Goal: Information Seeking & Learning: Compare options

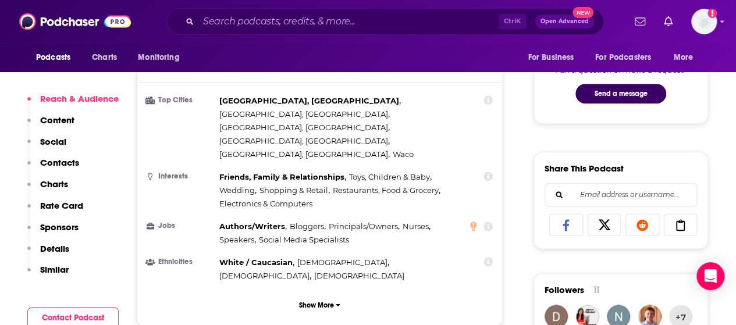
scroll to position [623, 0]
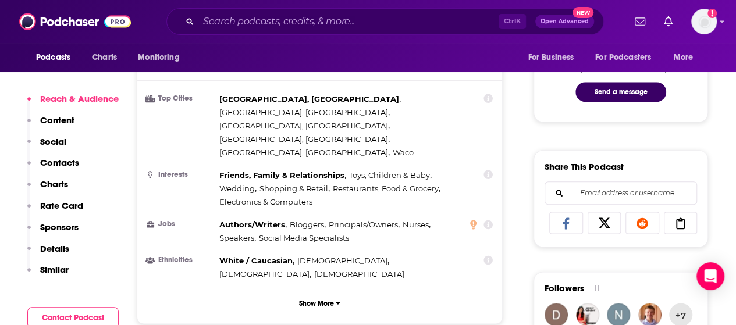
click at [51, 156] on button "Social" at bounding box center [46, 147] width 39 height 22
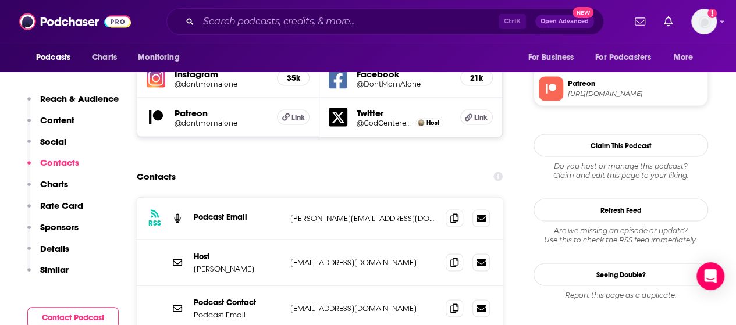
scroll to position [1056, 0]
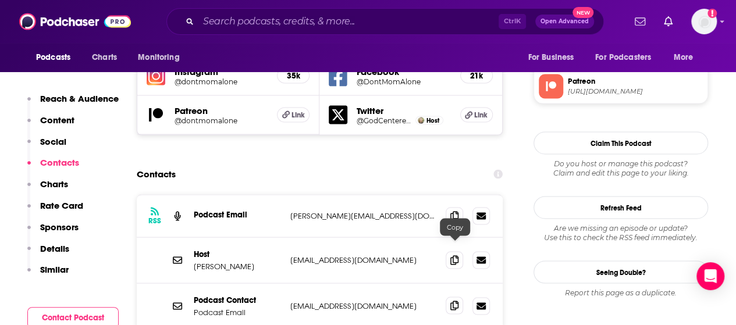
click at [451, 301] on icon at bounding box center [454, 305] width 8 height 9
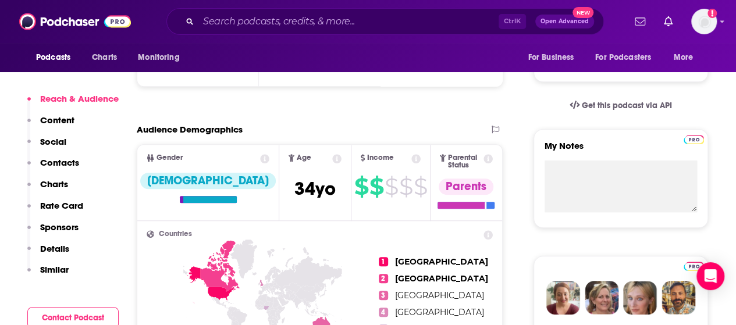
scroll to position [343, 0]
click at [45, 269] on p "Similar" at bounding box center [54, 269] width 29 height 11
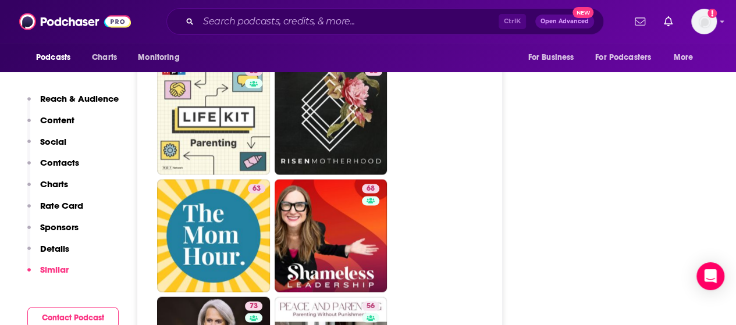
scroll to position [3192, 0]
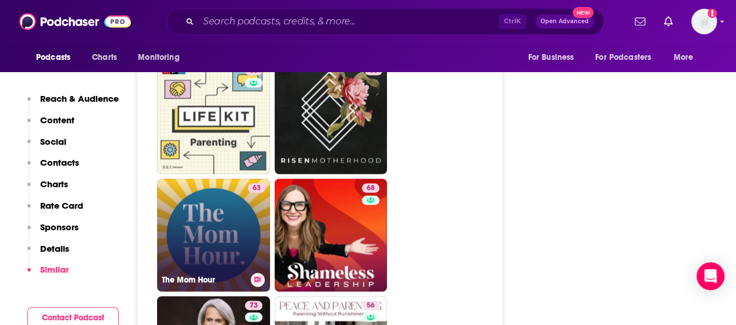
click at [246, 187] on link "63 The Mom Hour" at bounding box center [213, 235] width 113 height 113
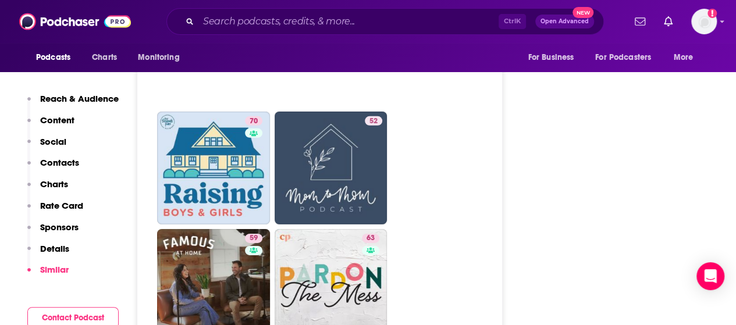
scroll to position [3967, 0]
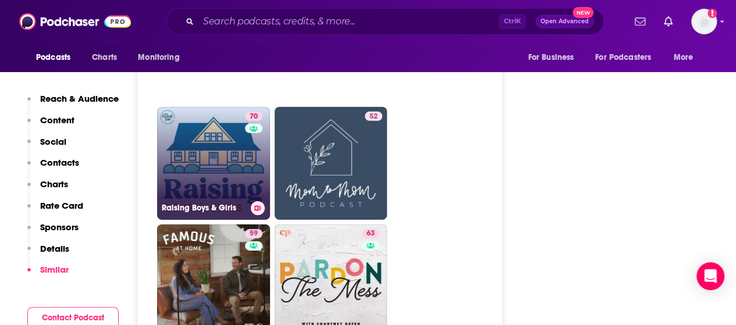
click at [180, 139] on link "70 Raising Boys & Girls" at bounding box center [213, 163] width 113 height 113
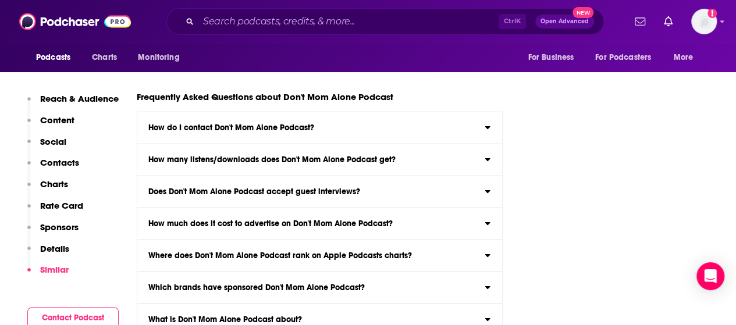
scroll to position [6642, 0]
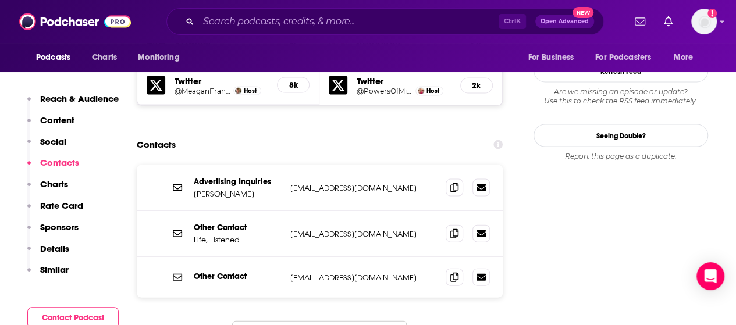
scroll to position [1158, 0]
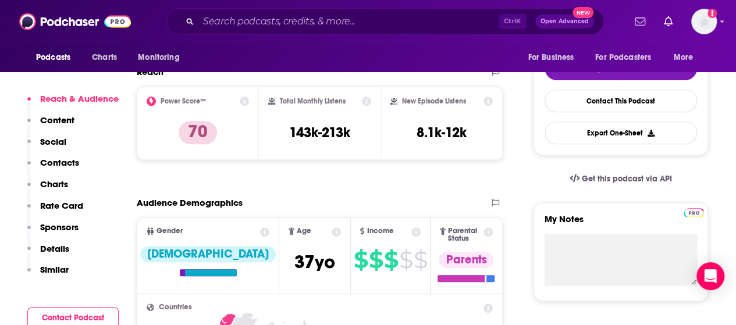
click at [63, 272] on p "Similar" at bounding box center [54, 269] width 29 height 11
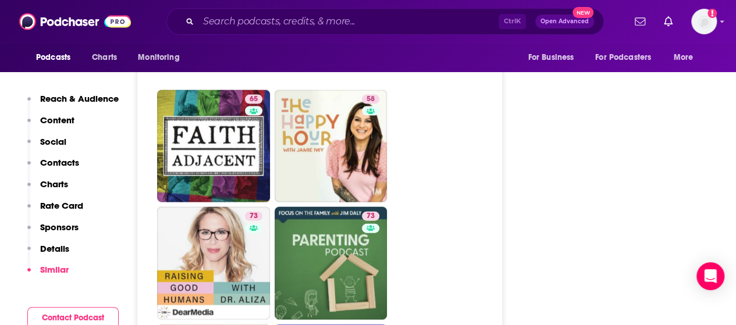
scroll to position [3428, 0]
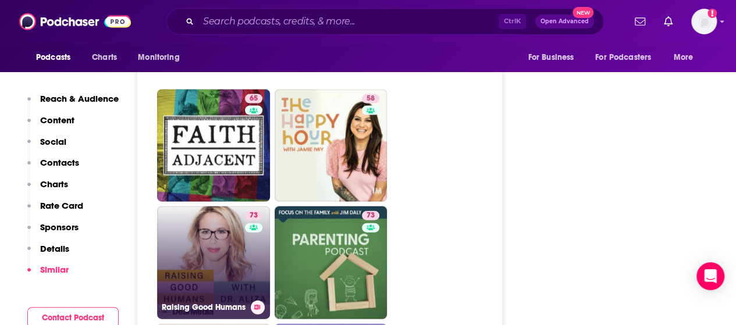
click at [186, 207] on link "73 Raising Good Humans" at bounding box center [213, 263] width 113 height 113
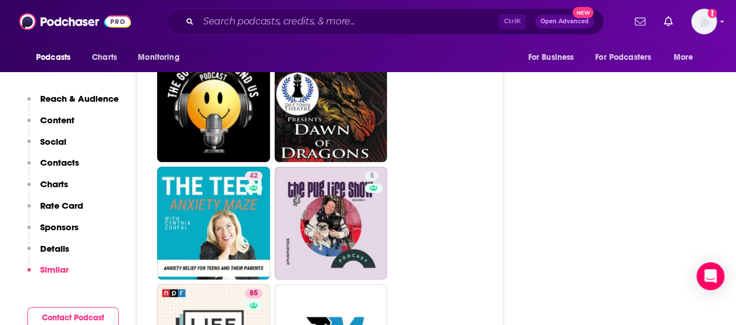
scroll to position [6021, 0]
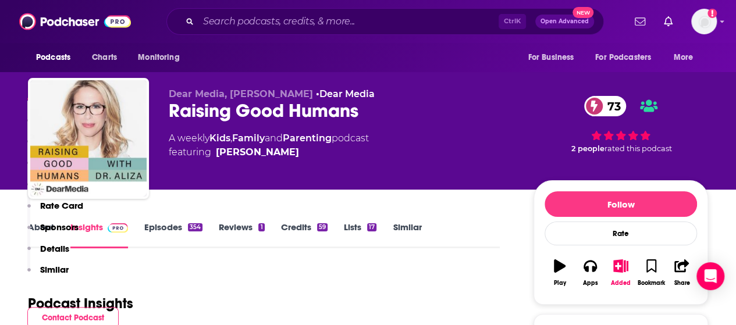
scroll to position [292, 0]
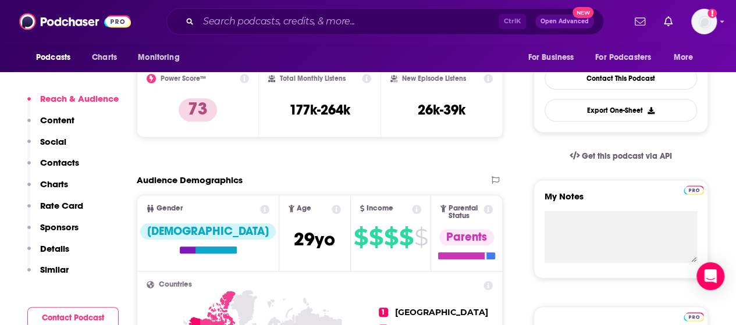
click at [54, 269] on p "Similar" at bounding box center [54, 269] width 29 height 11
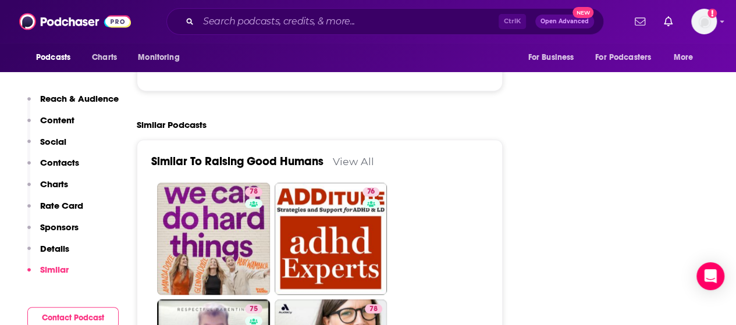
scroll to position [2708, 0]
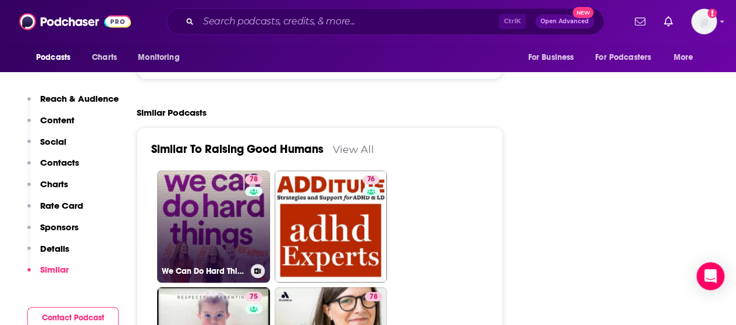
click at [237, 176] on link "78 We Can Do Hard Things" at bounding box center [213, 226] width 113 height 113
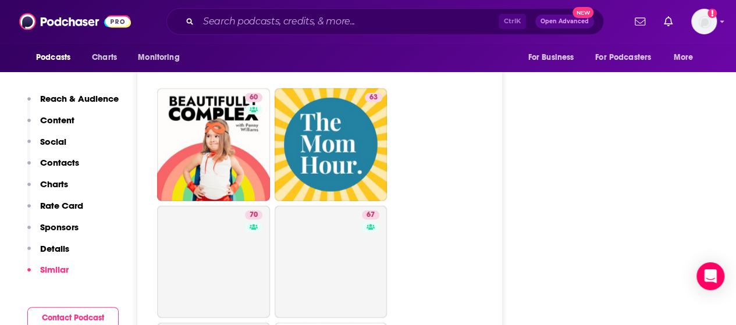
scroll to position [3727, 0]
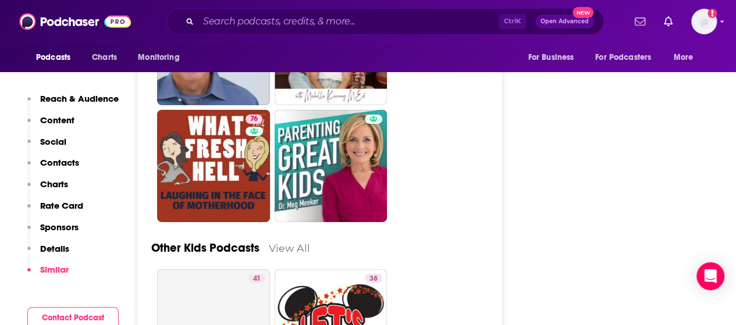
scroll to position [4017, 0]
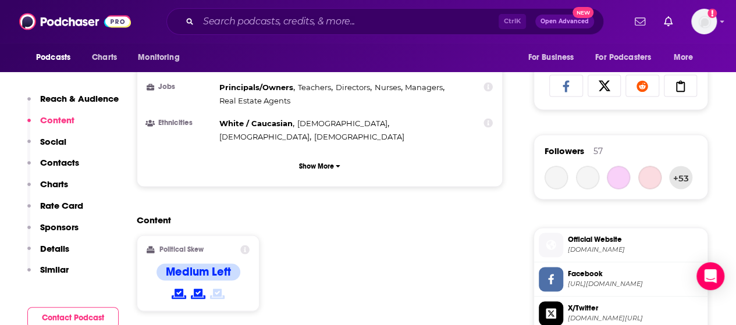
click at [48, 164] on p "Contacts" at bounding box center [59, 162] width 39 height 11
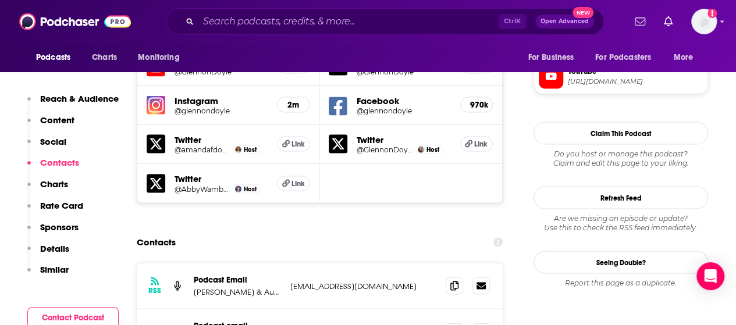
scroll to position [1093, 0]
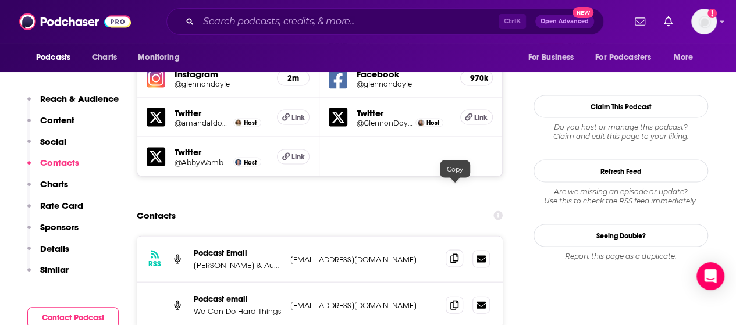
click at [455, 254] on icon at bounding box center [454, 258] width 8 height 9
click at [101, 59] on span "Charts" at bounding box center [104, 57] width 25 height 16
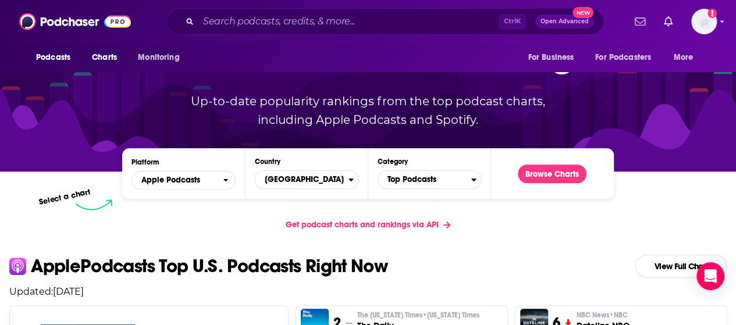
scroll to position [106, 0]
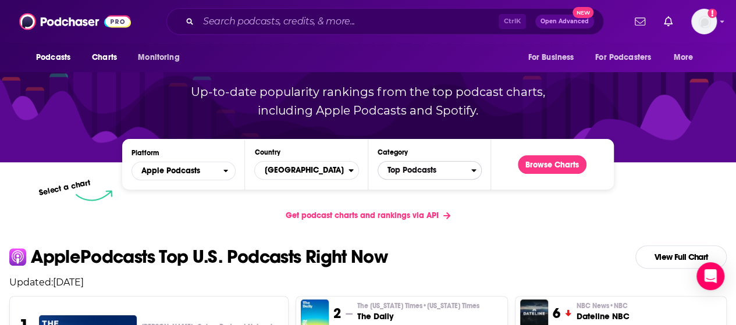
click at [412, 175] on span "Top Podcasts" at bounding box center [424, 171] width 93 height 20
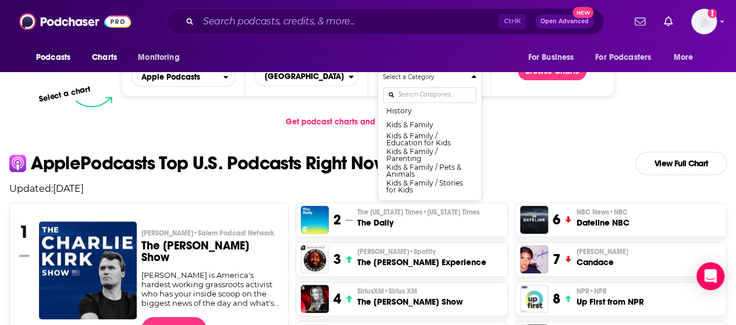
scroll to position [525, 0]
click at [421, 155] on button "Kids & Family / Parenting" at bounding box center [430, 155] width 94 height 16
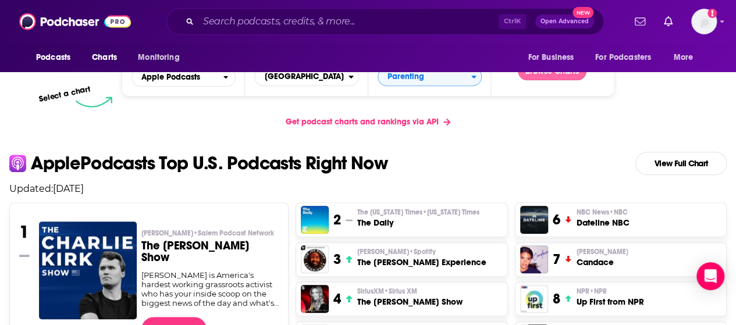
click at [542, 72] on button "Browse Charts" at bounding box center [552, 71] width 69 height 19
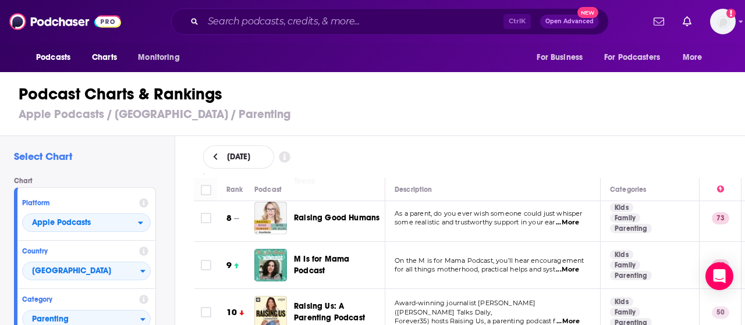
scroll to position [408, 0]
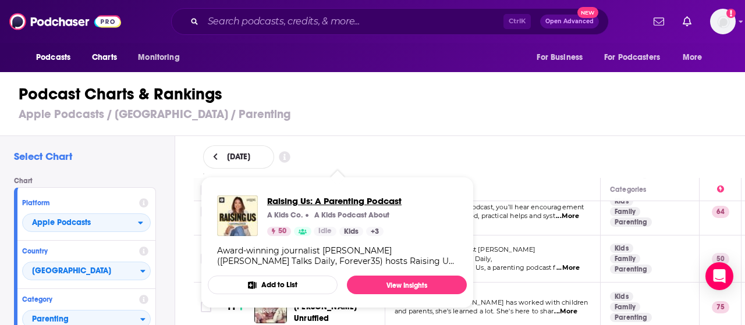
click at [370, 203] on span "Raising Us: A Parenting Podcast" at bounding box center [334, 200] width 134 height 11
click at [414, 118] on h3 "Apple Podcasts / United States / Parenting" at bounding box center [377, 114] width 717 height 15
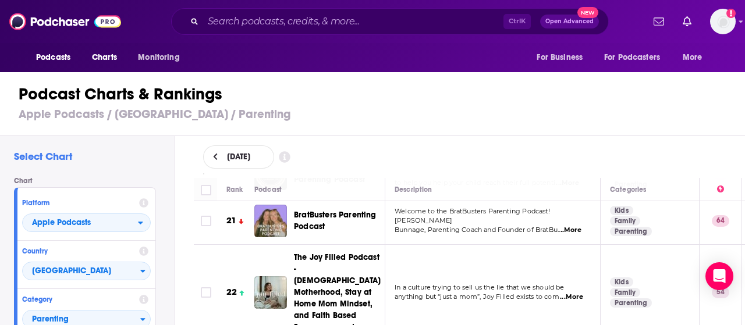
scroll to position [1056, 0]
click at [341, 258] on div "Podcasts Charts Monitoring Ctrl K Open Advanced New For Business For Podcasters…" at bounding box center [372, 162] width 745 height 325
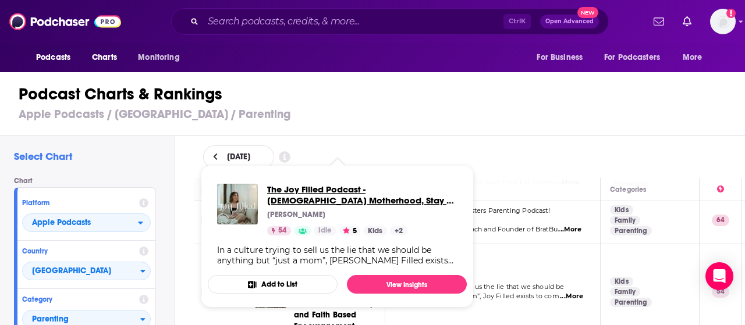
click at [340, 204] on span "The Joy Filled Podcast - Christian Motherhood, Stay at Home Mom Mindset, and Fa…" at bounding box center [362, 195] width 190 height 22
click at [431, 127] on div "Podcast Charts & Rankings Apple Podcasts / United States / Parenting" at bounding box center [377, 103] width 755 height 66
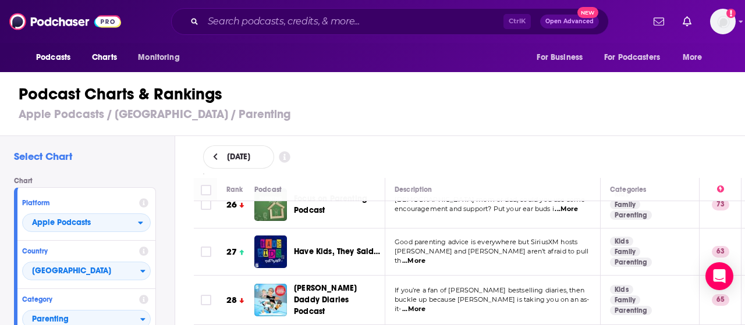
scroll to position [1429, 0]
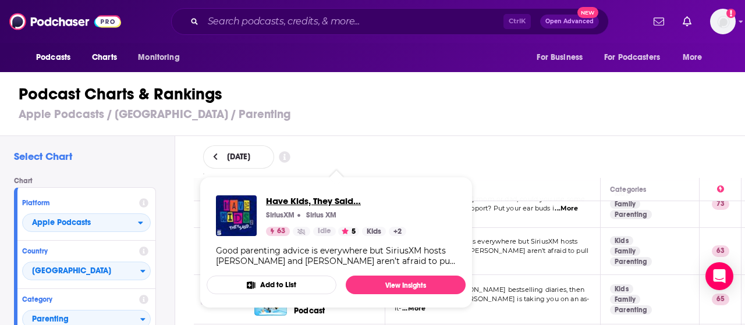
click at [329, 201] on span "Have Kids, They Said…" at bounding box center [336, 200] width 140 height 11
click at [465, 107] on h3 "Apple Podcasts / United States / Parenting" at bounding box center [377, 114] width 717 height 15
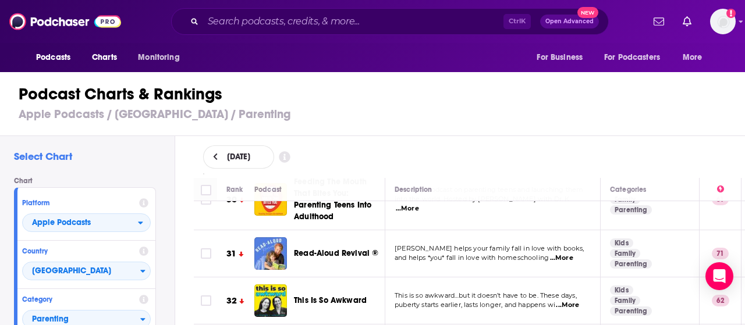
scroll to position [1630, 0]
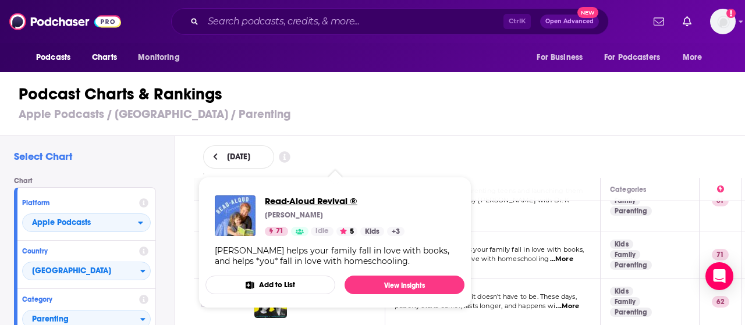
click at [322, 207] on span "Read-Aloud Revival ®" at bounding box center [335, 200] width 140 height 11
click at [495, 110] on h3 "Apple Podcasts / United States / Parenting" at bounding box center [377, 114] width 717 height 15
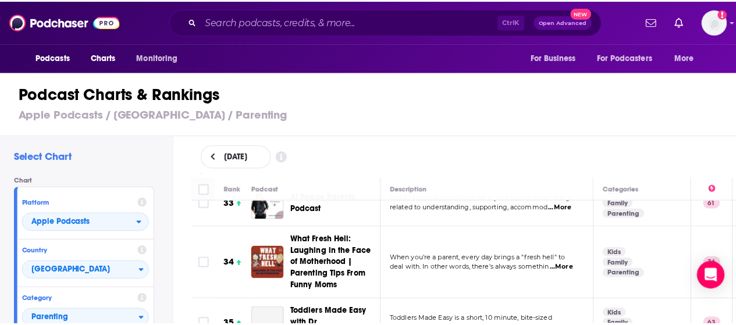
scroll to position [1776, 0]
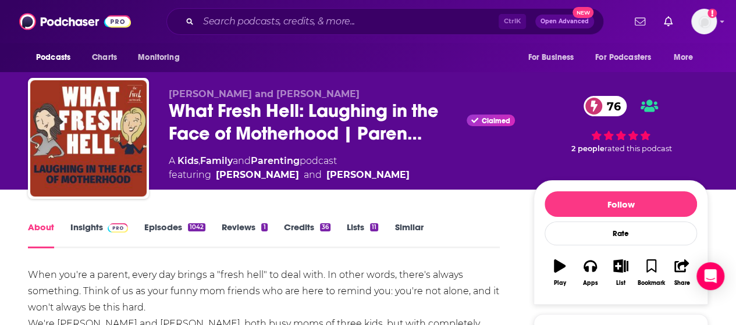
scroll to position [22, 0]
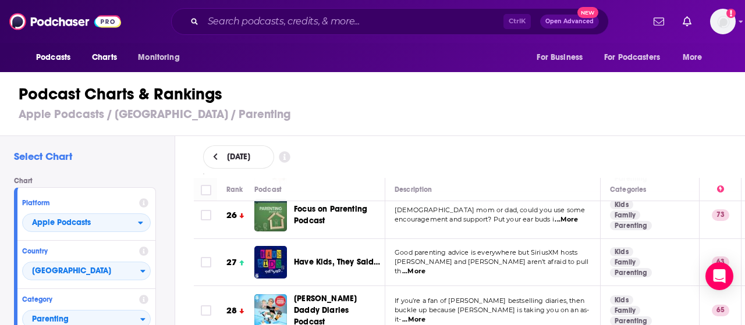
scroll to position [1418, 0]
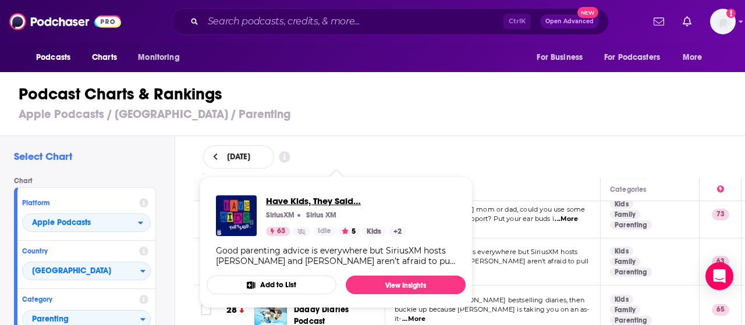
click at [329, 202] on span "Have Kids, They Said…" at bounding box center [336, 200] width 140 height 11
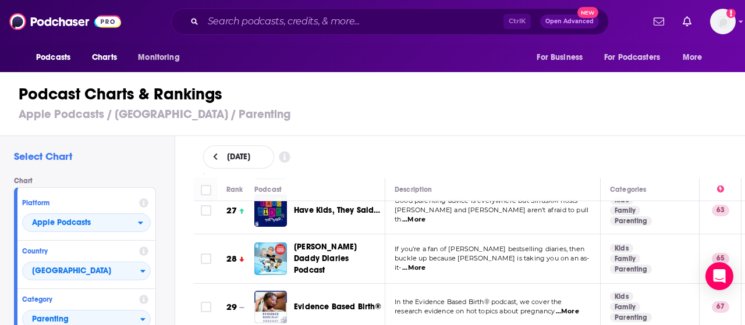
scroll to position [1469, 0]
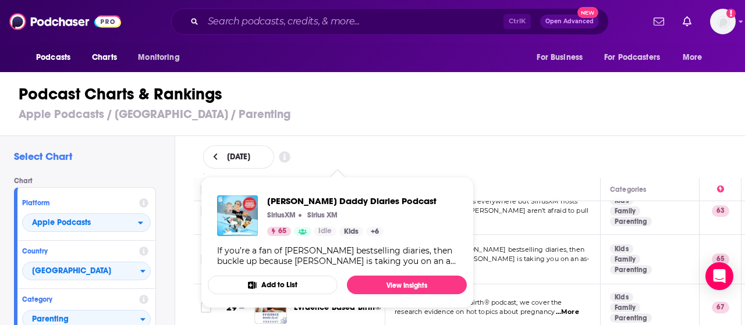
click at [467, 125] on div "Podcast Charts & Rankings Apple Podcasts / United States / Parenting" at bounding box center [377, 103] width 755 height 66
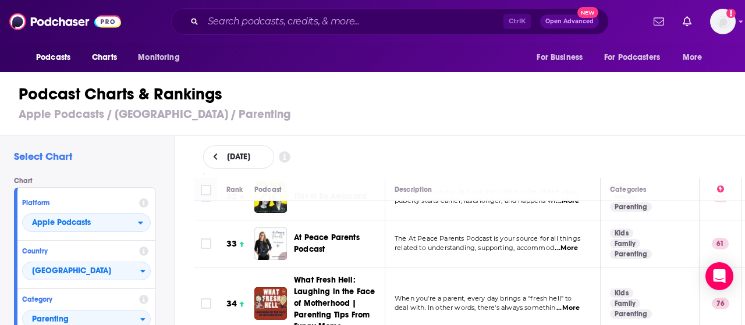
scroll to position [1736, 0]
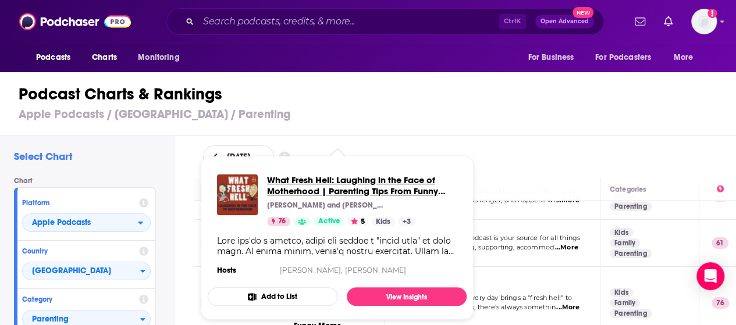
click at [355, 197] on span "What Fresh Hell: Laughing in the Face of Motherhood | Parenting Tips From Funny…" at bounding box center [352, 191] width 171 height 33
click at [431, 126] on div "Podcast Charts & Rankings Apple Podcasts / United States / Parenting" at bounding box center [373, 103] width 746 height 66
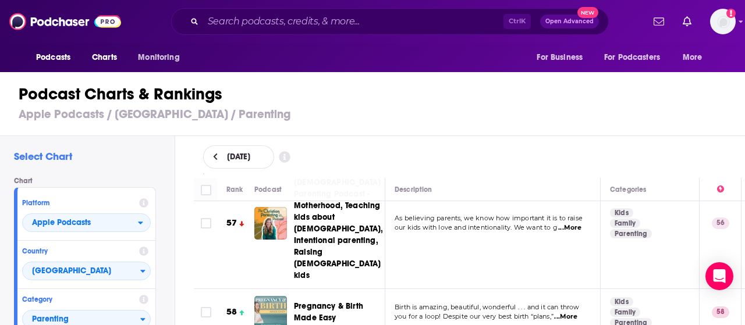
scroll to position [3071, 0]
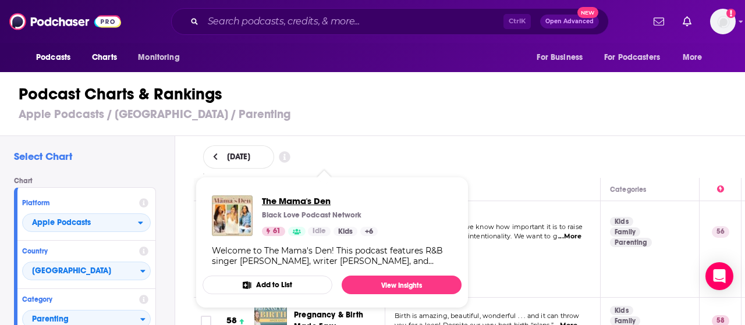
click at [312, 201] on span "The Mama's Den" at bounding box center [320, 200] width 116 height 11
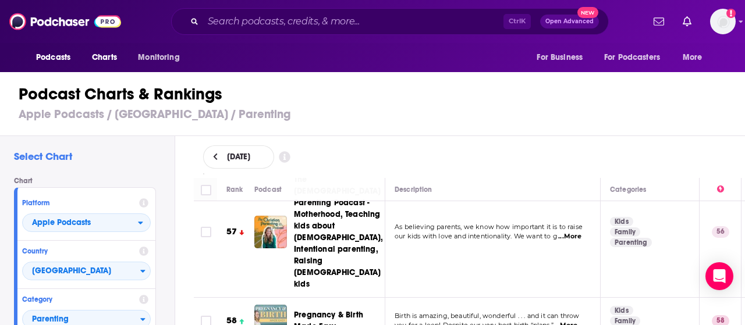
click at [412, 145] on div "September 25, 2025" at bounding box center [469, 156] width 533 height 23
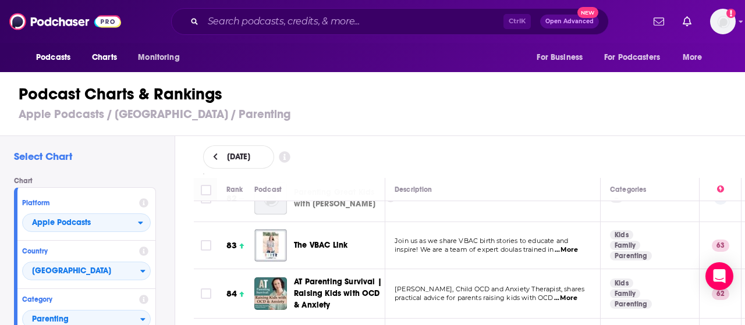
scroll to position [4515, 0]
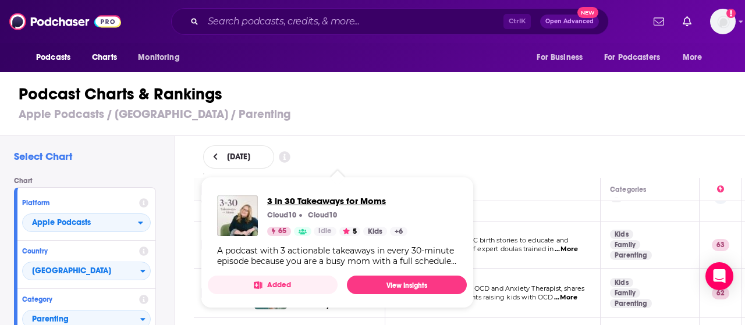
click at [337, 203] on span "3 in 30 Takeaways for Moms" at bounding box center [337, 200] width 140 height 11
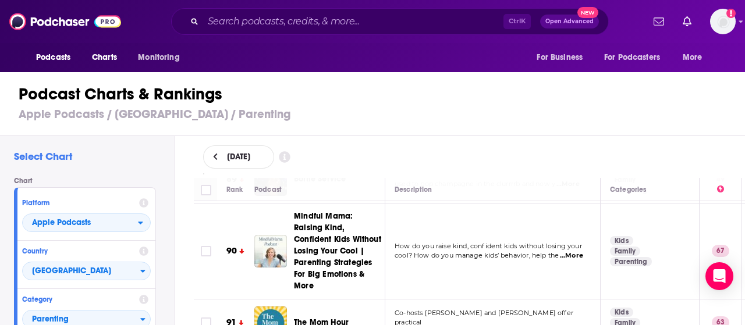
scroll to position [4871, 0]
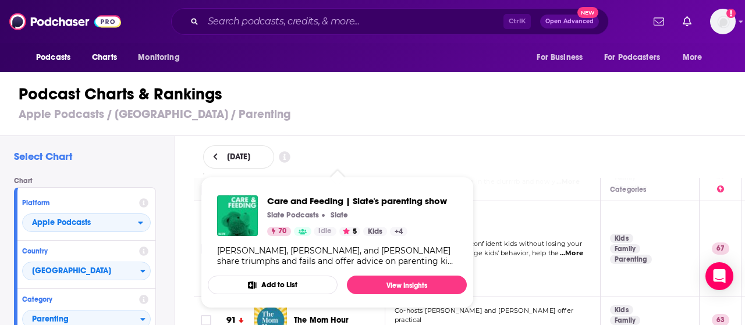
click at [353, 258] on div "Zak Rosen, Elizabeth Newcamp, and Lucy Lopez share triumphs and fails and offer…" at bounding box center [337, 256] width 240 height 21
click at [360, 201] on span "Care and Feeding | Slate's parenting show" at bounding box center [357, 200] width 180 height 11
click at [438, 103] on h1 "Podcast Charts & Rankings" at bounding box center [377, 94] width 717 height 21
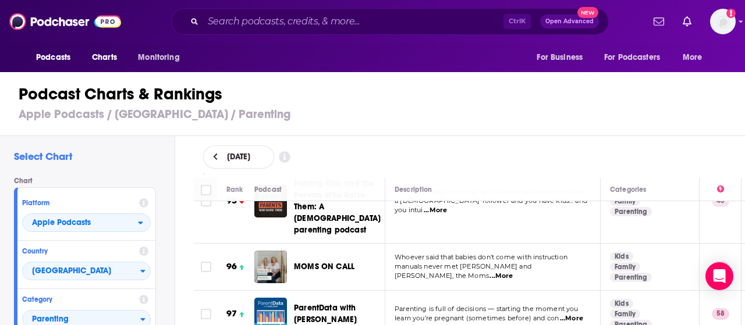
scroll to position [5239, 0]
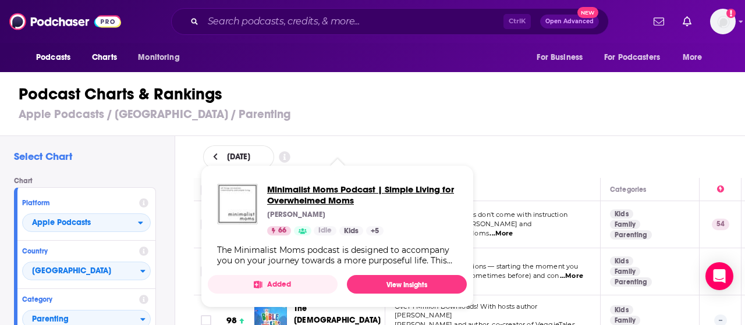
click at [387, 193] on span "Minimalist Moms Podcast | Simple Living for Overwhelmed Moms" at bounding box center [362, 195] width 190 height 22
click at [440, 97] on h1 "Podcast Charts & Rankings" at bounding box center [377, 94] width 717 height 21
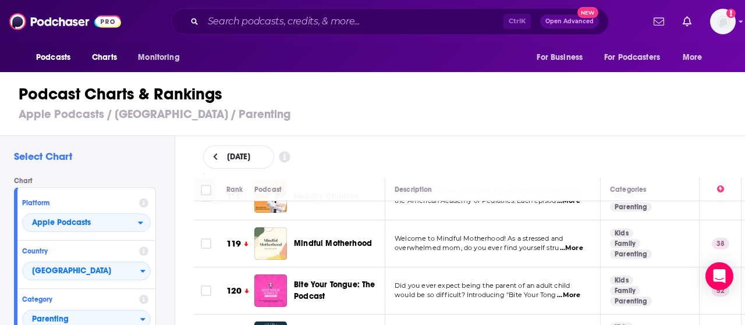
scroll to position [6503, 0]
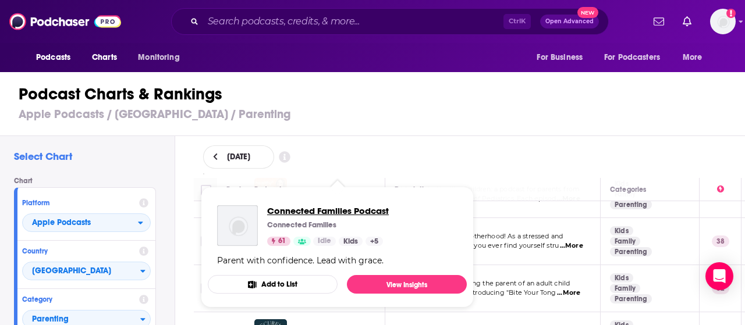
click at [336, 209] on span "Connected Families Podcast" at bounding box center [328, 210] width 122 height 11
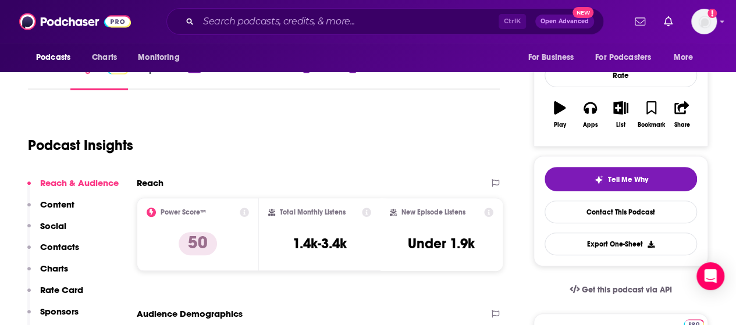
scroll to position [93, 0]
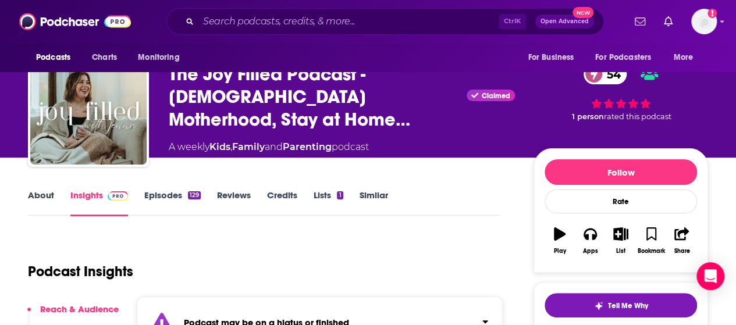
scroll to position [31, 0]
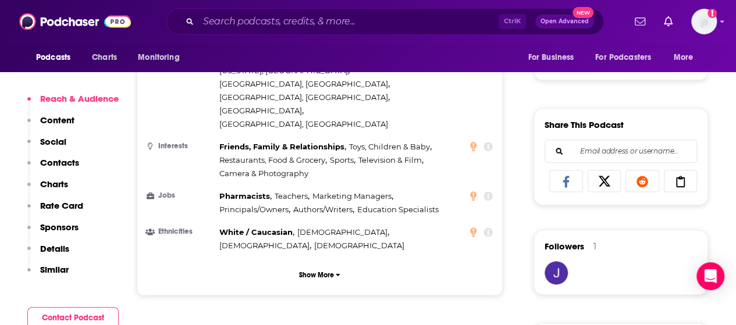
scroll to position [693, 0]
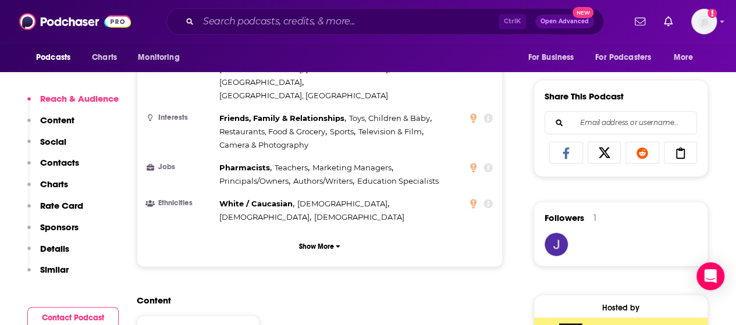
click at [64, 159] on p "Contacts" at bounding box center [59, 162] width 39 height 11
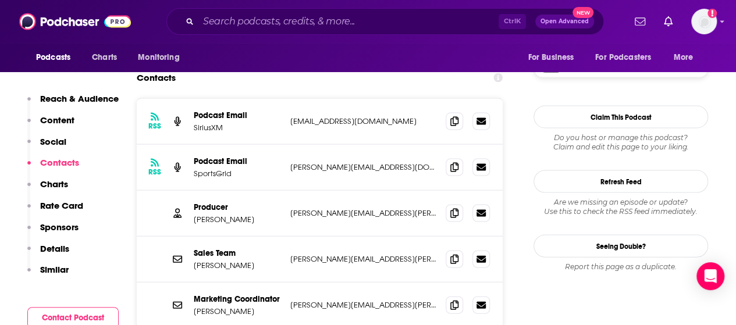
scroll to position [1128, 0]
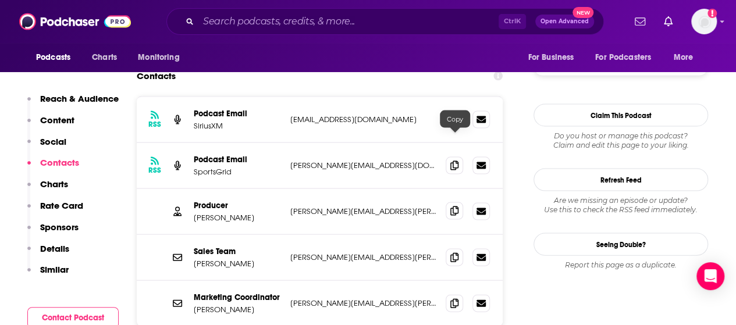
click at [453, 207] on icon at bounding box center [454, 211] width 8 height 9
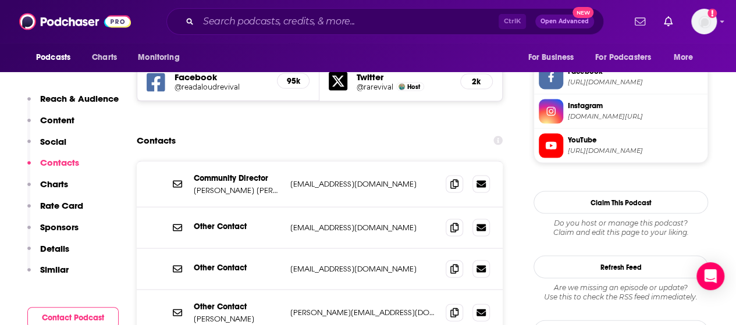
scroll to position [1114, 0]
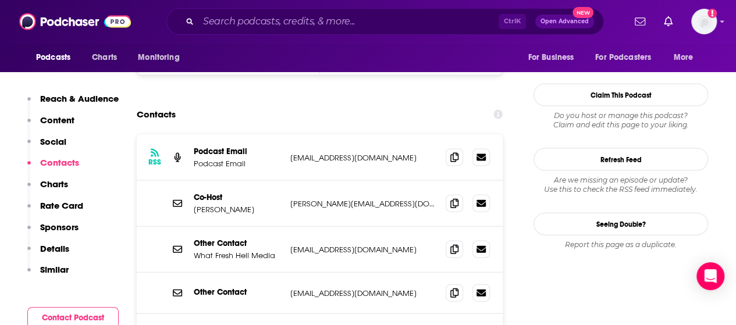
scroll to position [1207, 0]
click at [450, 194] on span at bounding box center [454, 202] width 17 height 17
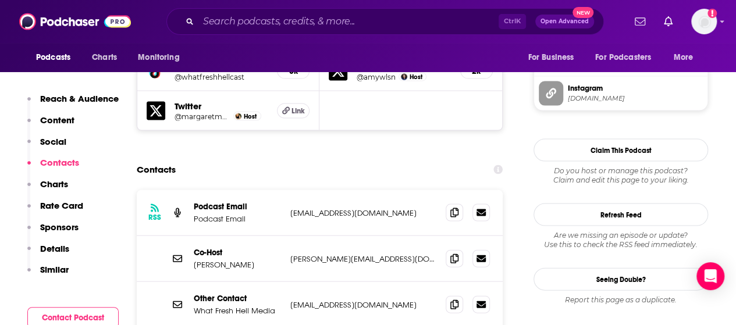
scroll to position [1151, 0]
click at [453, 208] on icon at bounding box center [454, 212] width 8 height 9
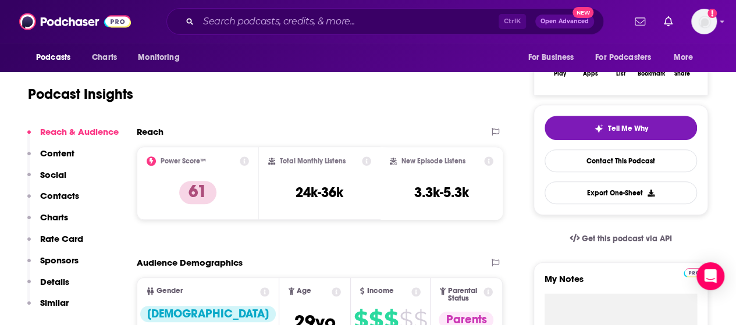
scroll to position [300, 0]
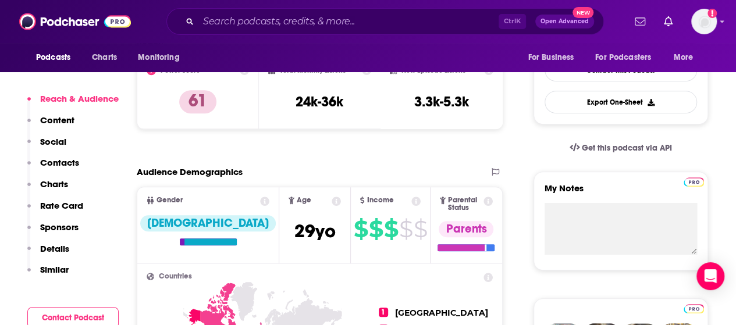
click at [75, 163] on p "Contacts" at bounding box center [59, 162] width 39 height 11
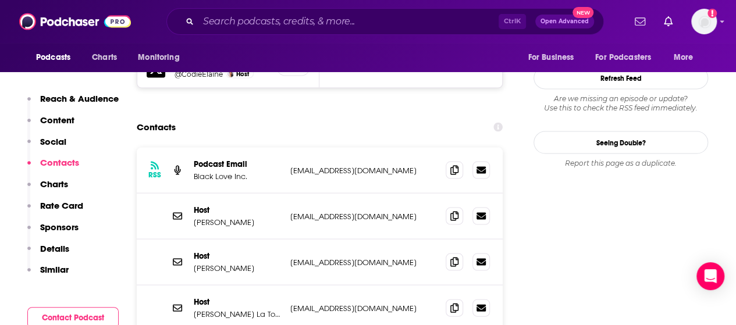
scroll to position [1107, 0]
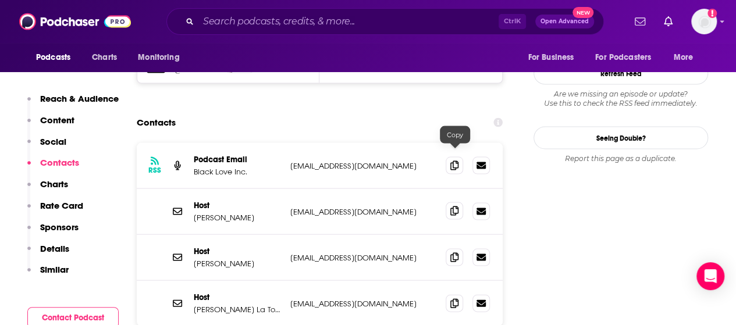
click at [456, 207] on icon at bounding box center [454, 211] width 8 height 9
click at [55, 272] on p "Similar" at bounding box center [54, 269] width 29 height 11
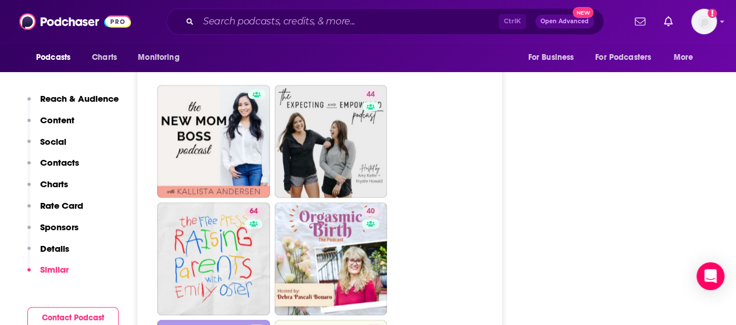
scroll to position [2706, 0]
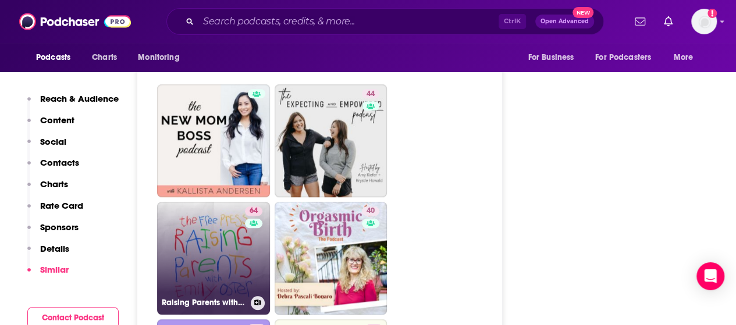
click at [223, 217] on link "64 Raising Parents with Emily Oster" at bounding box center [213, 258] width 113 height 113
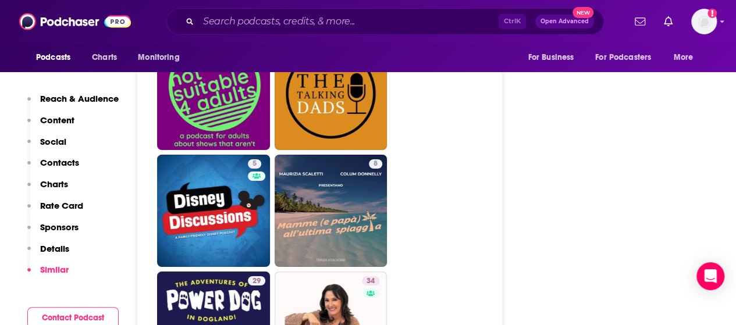
scroll to position [4204, 0]
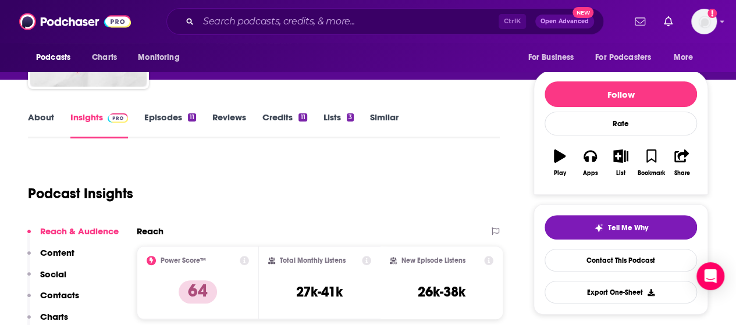
scroll to position [111, 0]
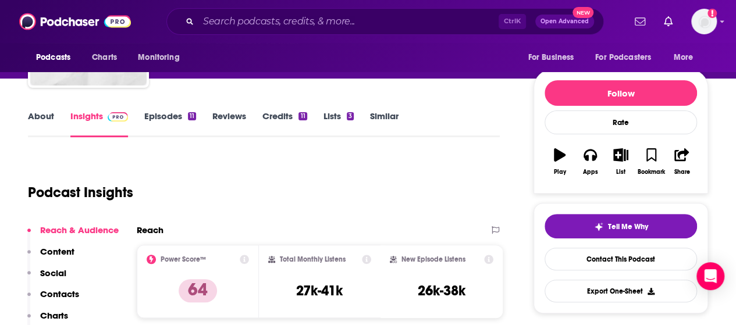
click at [57, 295] on p "Contacts" at bounding box center [59, 294] width 39 height 11
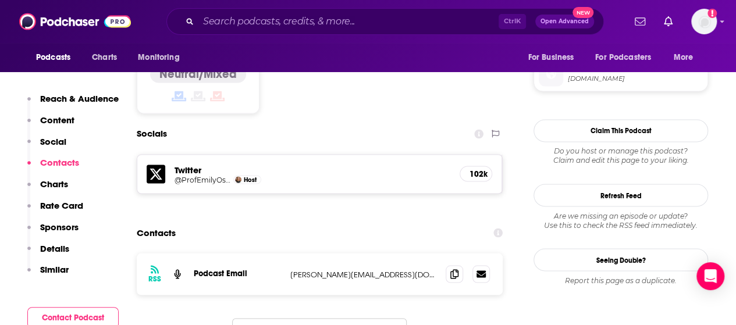
scroll to position [933, 0]
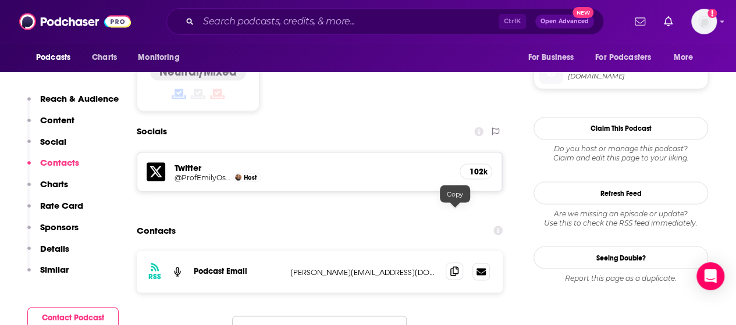
click at [450, 262] on span at bounding box center [454, 270] width 17 height 17
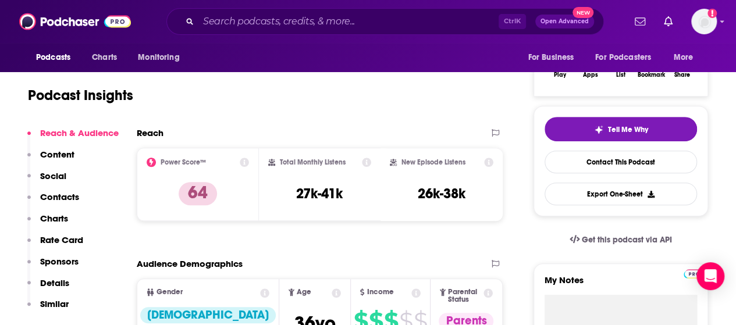
scroll to position [0, 0]
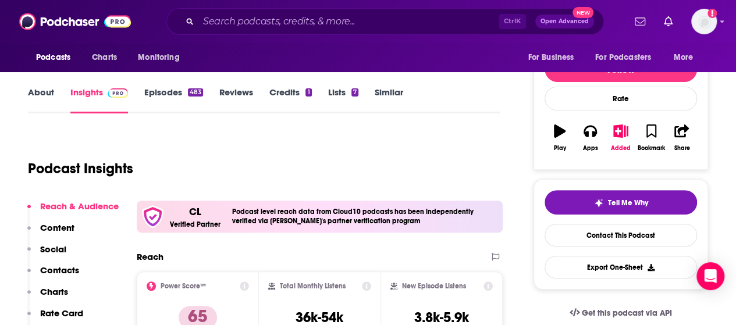
scroll to position [125, 0]
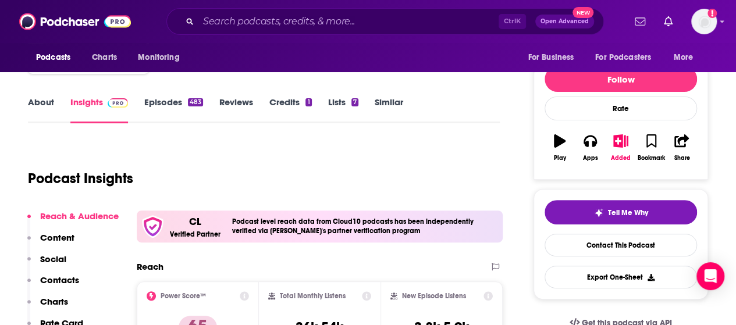
click at [169, 103] on link "Episodes 483" at bounding box center [173, 110] width 59 height 27
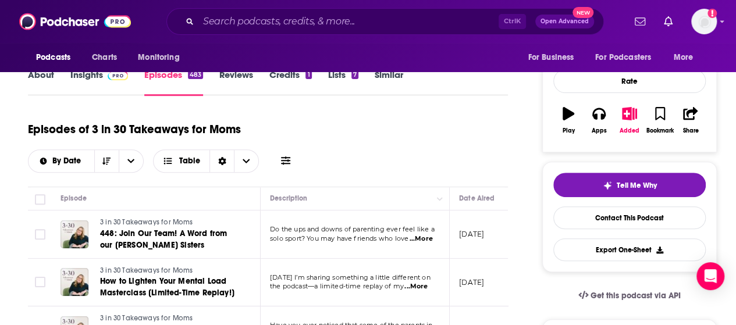
scroll to position [143, 0]
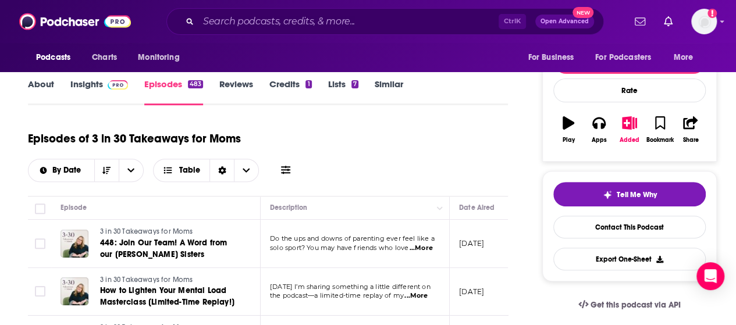
click at [421, 248] on span "...More" at bounding box center [421, 248] width 23 height 9
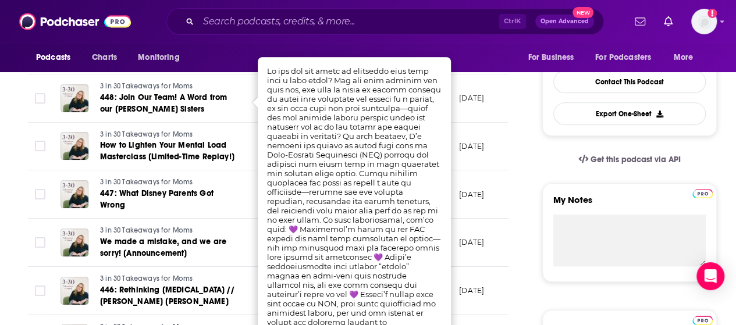
scroll to position [184, 0]
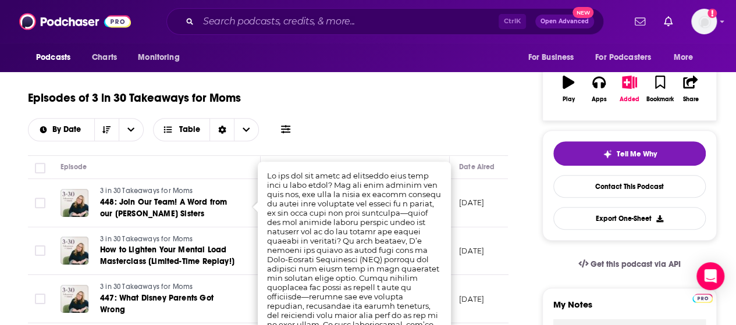
click at [460, 102] on div "Episodes of 3 in 30 Takeaways for Moms By Date Table" at bounding box center [268, 112] width 480 height 58
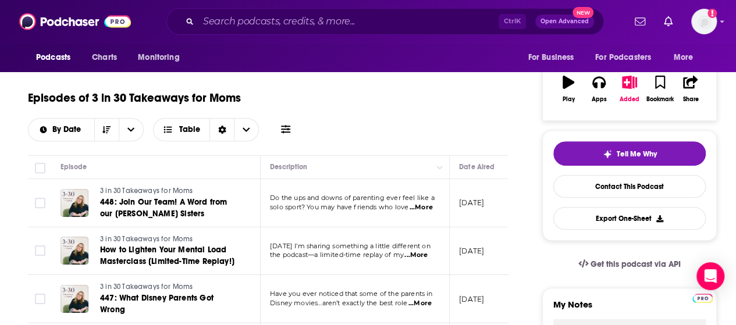
scroll to position [0, 0]
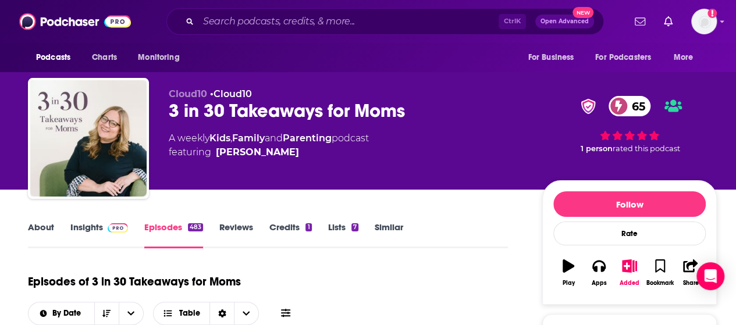
click at [108, 227] on img at bounding box center [118, 227] width 20 height 9
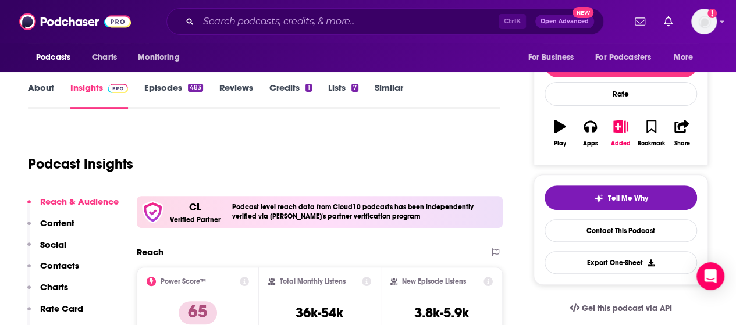
scroll to position [175, 0]
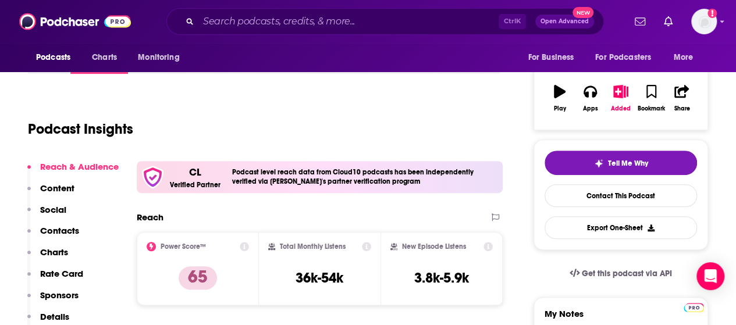
click at [65, 232] on p "Contacts" at bounding box center [59, 230] width 39 height 11
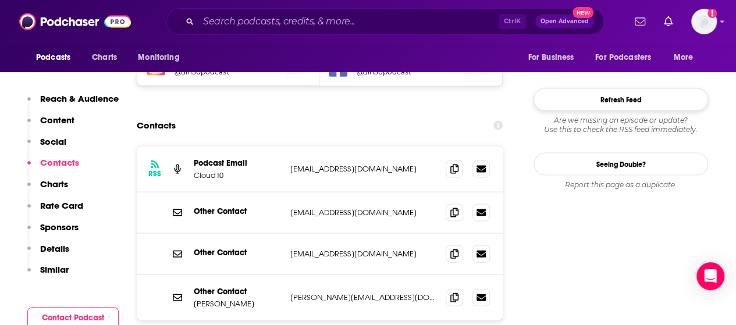
scroll to position [1130, 0]
click at [451, 292] on icon at bounding box center [454, 296] width 8 height 9
click at [454, 248] on icon at bounding box center [454, 252] width 8 height 9
click at [322, 26] on input "Search podcasts, credits, & more..." at bounding box center [348, 21] width 300 height 19
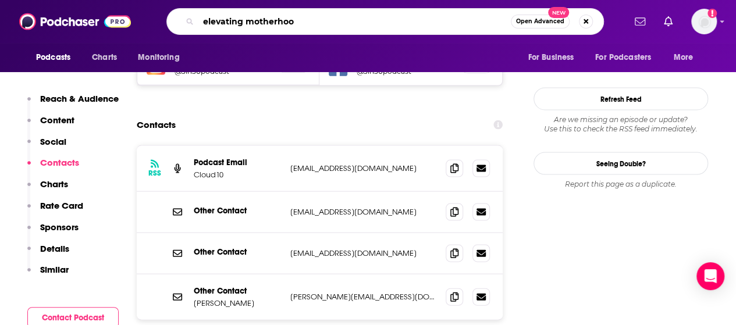
type input "elevating motherhood"
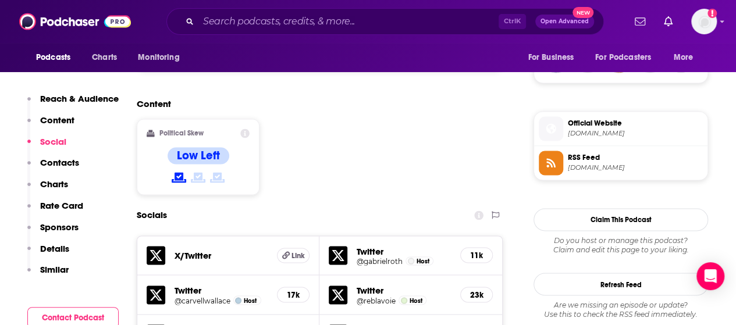
click at [62, 162] on p "Contacts" at bounding box center [59, 162] width 39 height 11
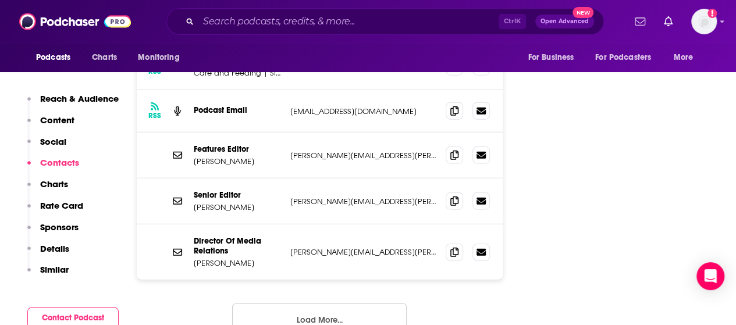
scroll to position [1365, 0]
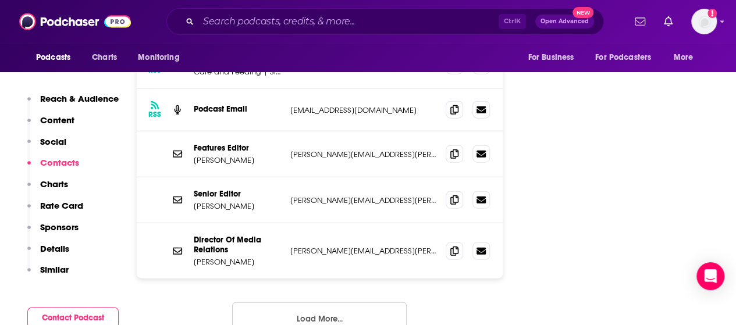
click at [321, 303] on button "Load More..." at bounding box center [319, 318] width 175 height 31
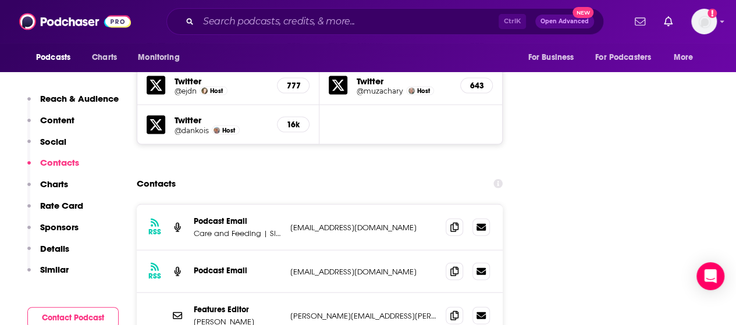
scroll to position [1204, 0]
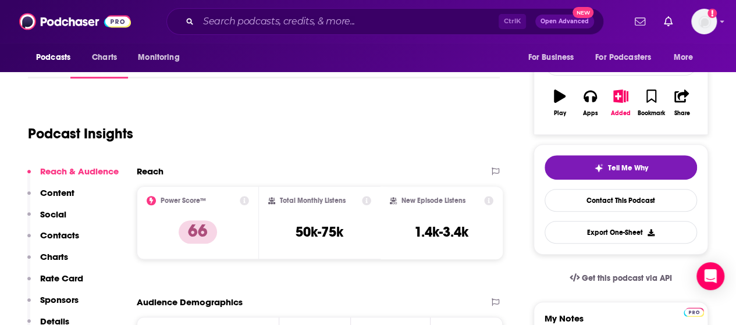
scroll to position [182, 0]
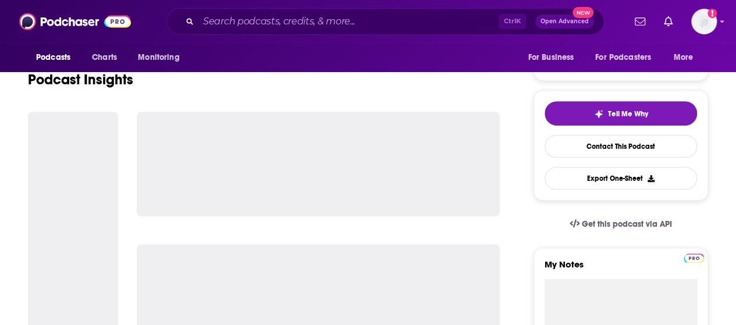
click at [38, 24] on link "About" at bounding box center [41, 11] width 26 height 27
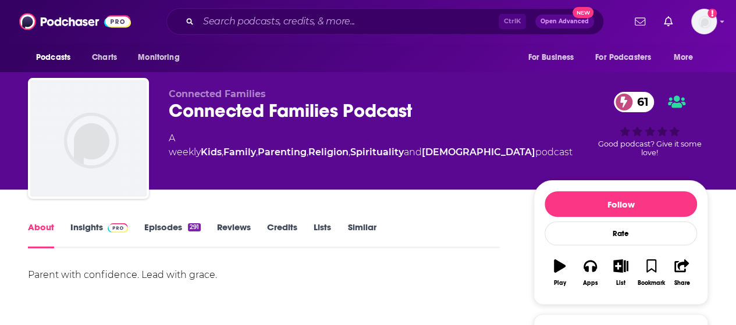
scroll to position [136, 0]
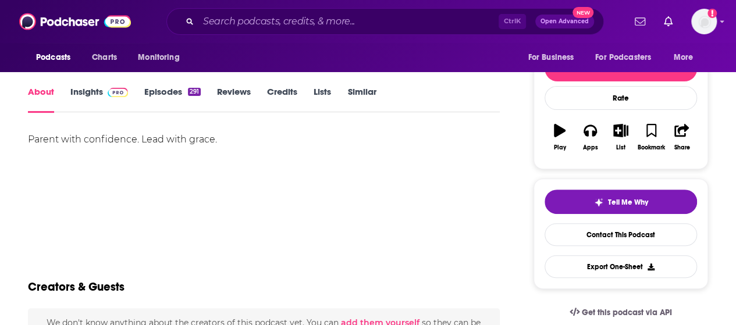
click at [101, 93] on link "Insights" at bounding box center [99, 99] width 58 height 27
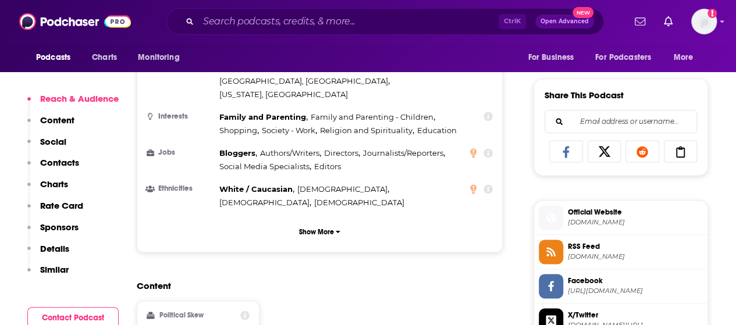
scroll to position [696, 0]
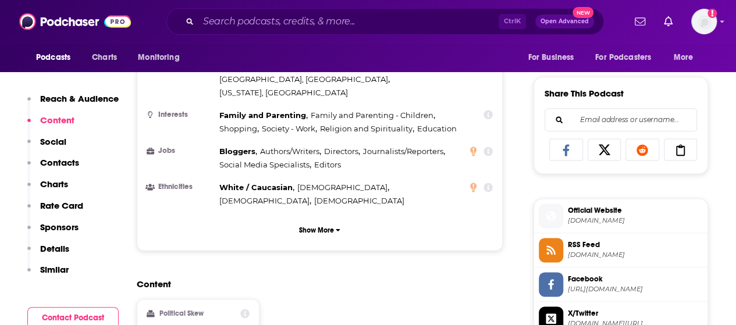
click at [48, 168] on p "Contacts" at bounding box center [59, 162] width 39 height 11
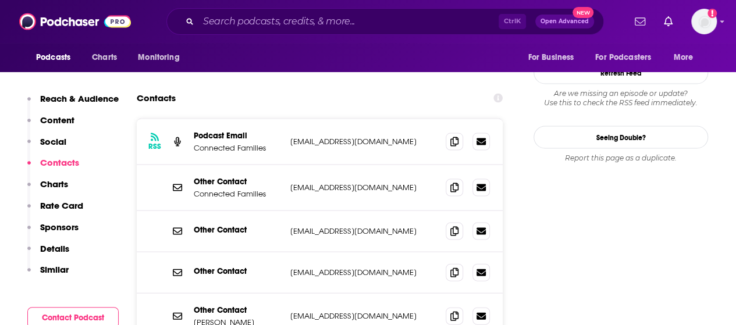
scroll to position [1132, 0]
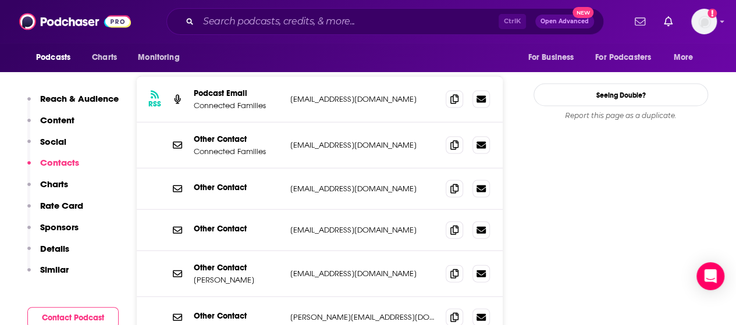
scroll to position [1173, 0]
click at [455, 269] on icon at bounding box center [454, 273] width 8 height 9
click at [339, 13] on input "Search podcasts, credits, & more..." at bounding box center [348, 21] width 300 height 19
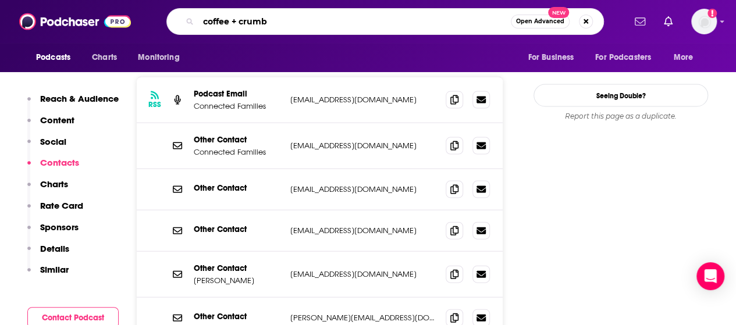
type input "coffee + crumbs"
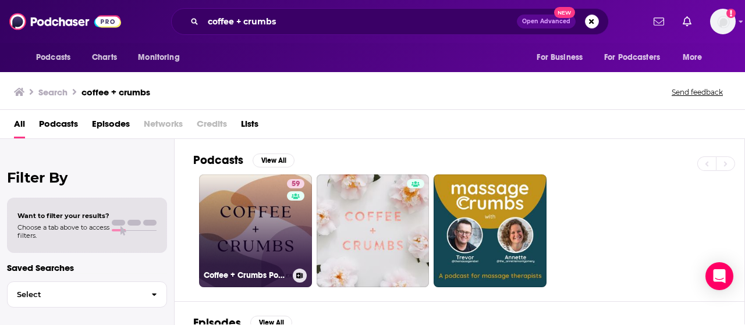
click at [258, 247] on link "59 Coffee + Crumbs Podcast" at bounding box center [255, 231] width 113 height 113
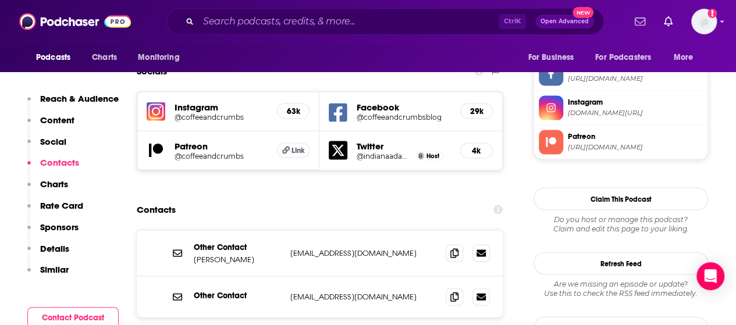
scroll to position [1107, 0]
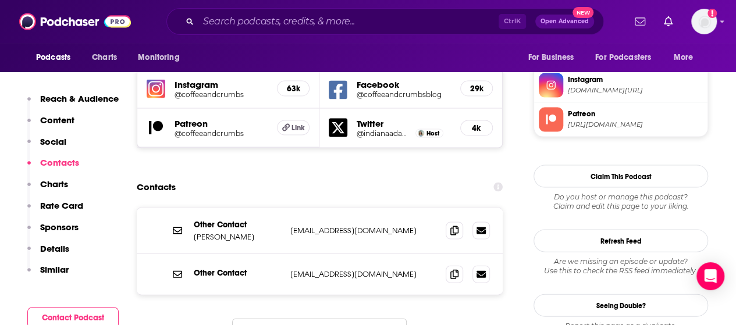
click at [43, 273] on p "Similar" at bounding box center [54, 269] width 29 height 11
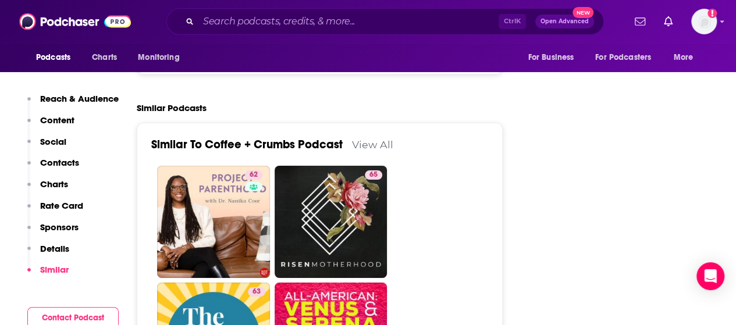
scroll to position [2147, 0]
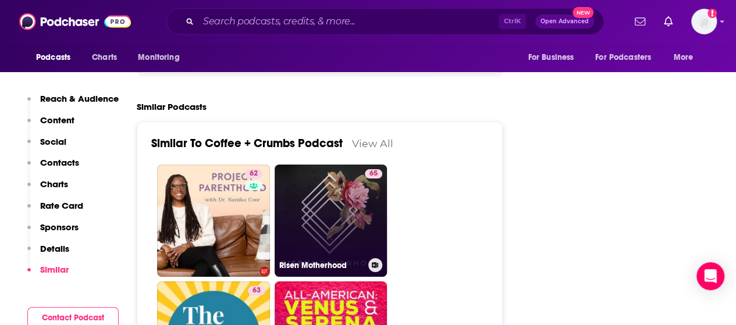
click at [312, 176] on link "65 Risen Motherhood" at bounding box center [331, 221] width 113 height 113
type input "https://www.podchaser.com/podcasts/risen-motherhood-29562"
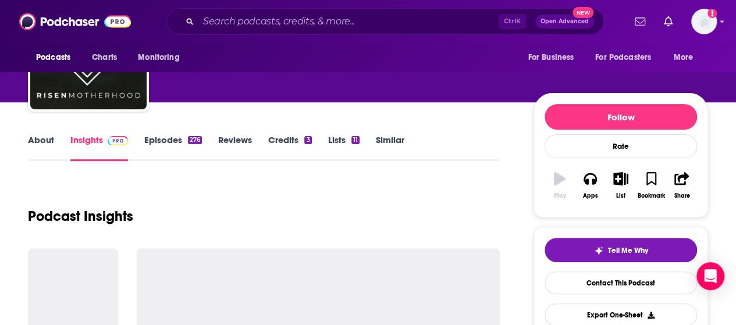
scroll to position [98, 0]
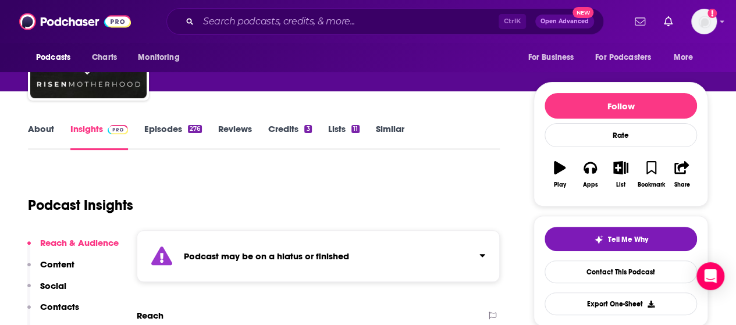
click at [177, 130] on link "Episodes 276" at bounding box center [173, 136] width 58 height 27
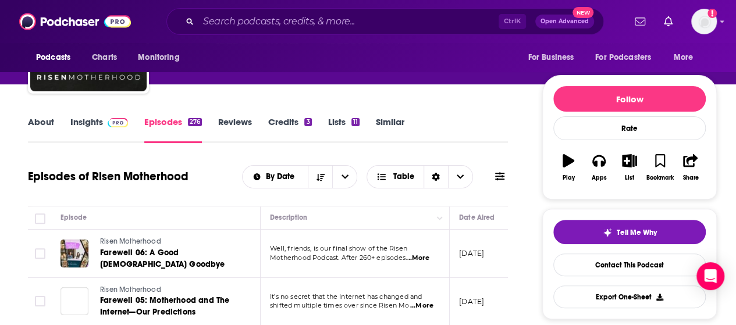
scroll to position [105, 0]
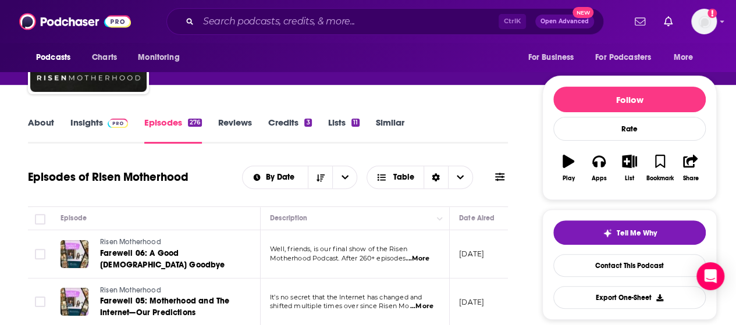
click at [121, 123] on img at bounding box center [118, 123] width 20 height 9
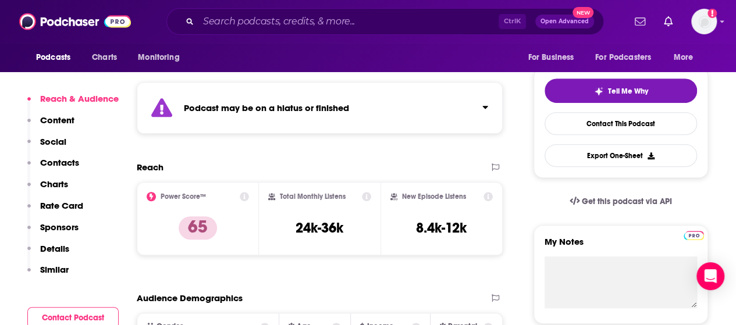
click at [66, 268] on p "Similar" at bounding box center [54, 269] width 29 height 11
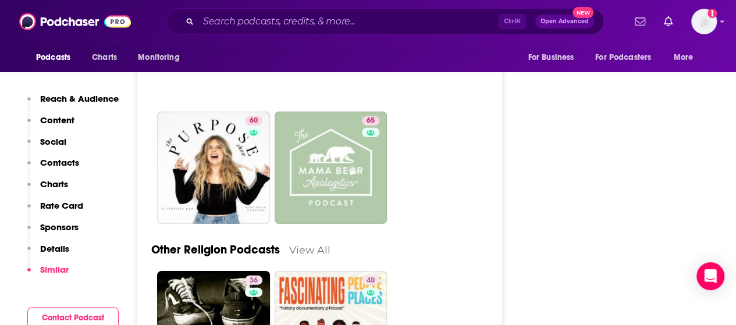
scroll to position [3938, 0]
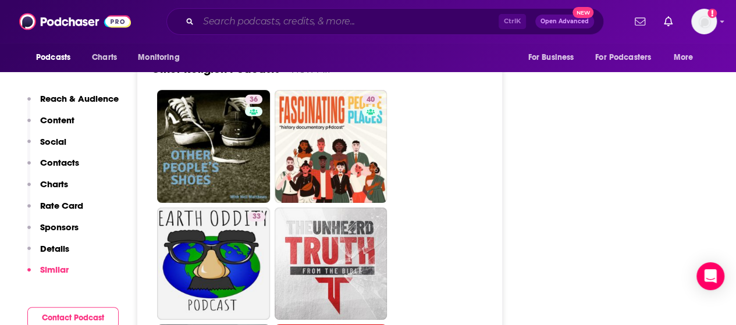
click at [321, 25] on input "Search podcasts, credits, & more..." at bounding box center [348, 21] width 300 height 19
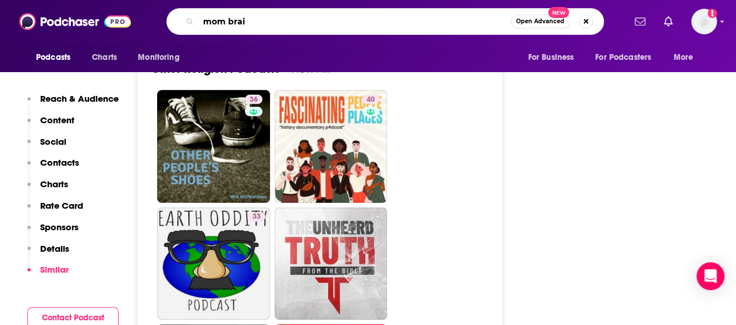
type input "mom brain"
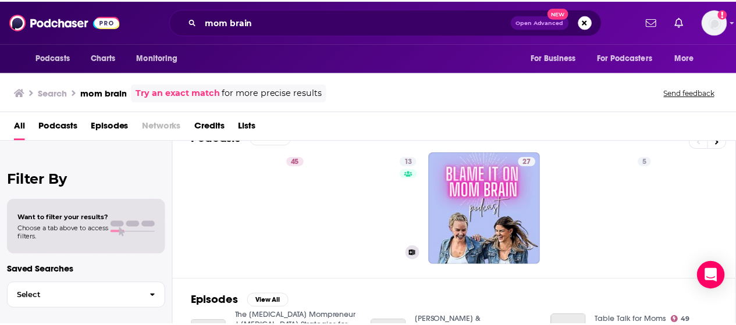
scroll to position [23, 0]
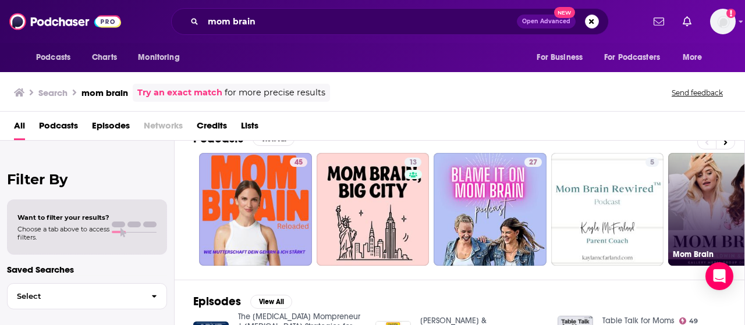
click at [690, 184] on link "Mom Brain" at bounding box center [724, 209] width 113 height 113
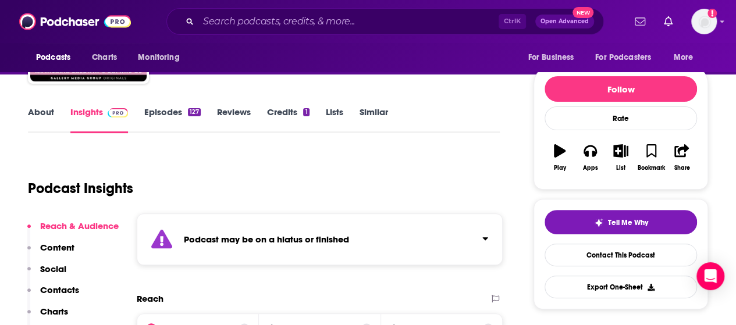
scroll to position [115, 0]
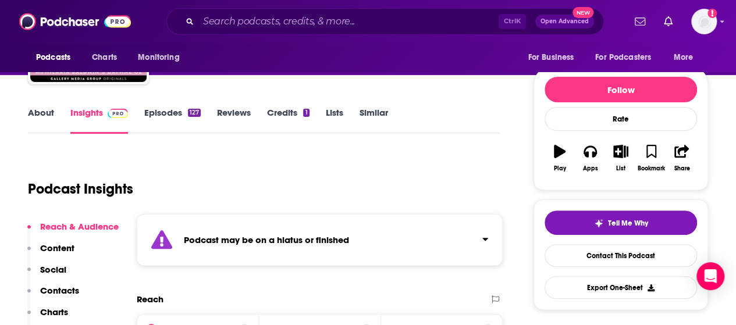
click at [170, 118] on link "Episodes 127" at bounding box center [172, 120] width 56 height 27
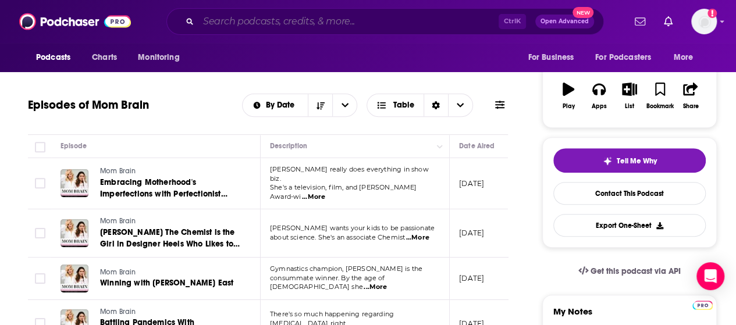
click at [243, 23] on input "Search podcasts, credits, & more..." at bounding box center [348, 21] width 300 height 19
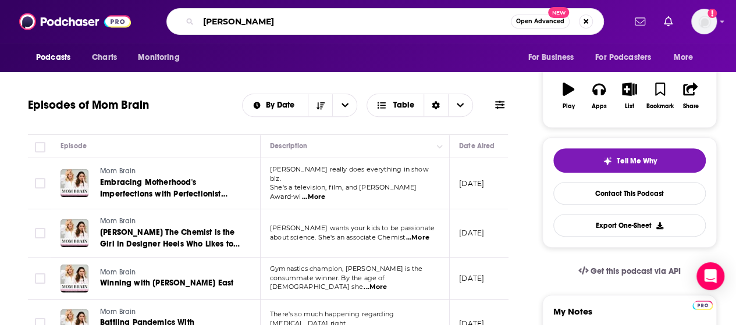
type input "bianca althoff"
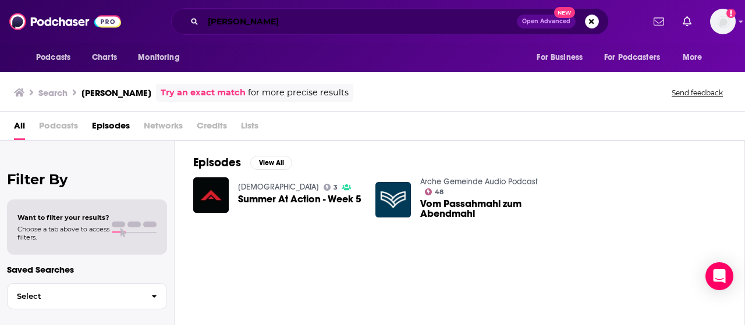
click at [241, 15] on input "bianca althoff" at bounding box center [360, 21] width 314 height 19
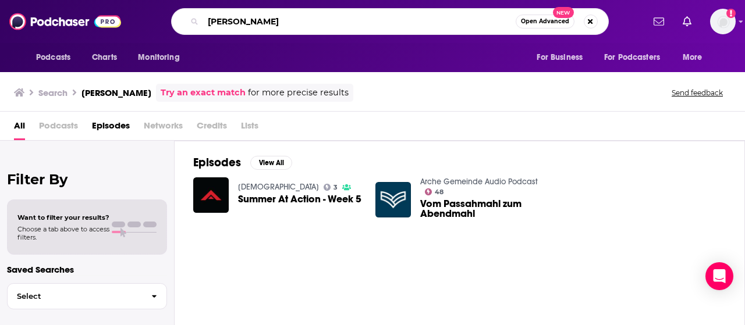
type input "bianca olthoff"
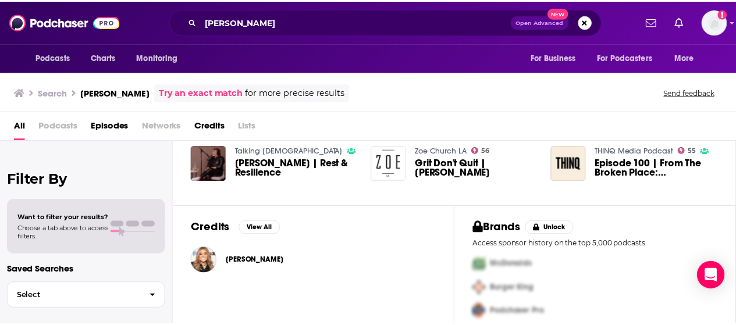
scroll to position [158, 0]
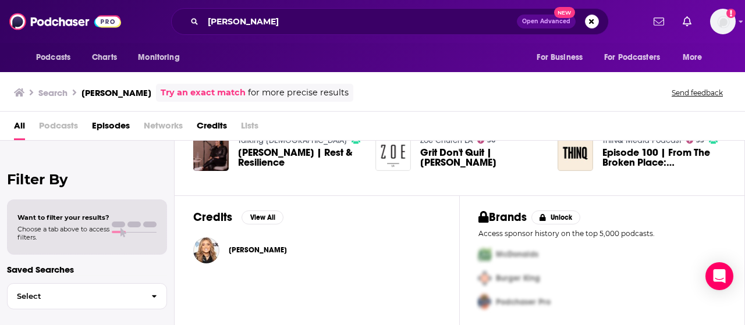
click at [235, 250] on span "Bianca Juarez Olthoff" at bounding box center [258, 250] width 58 height 9
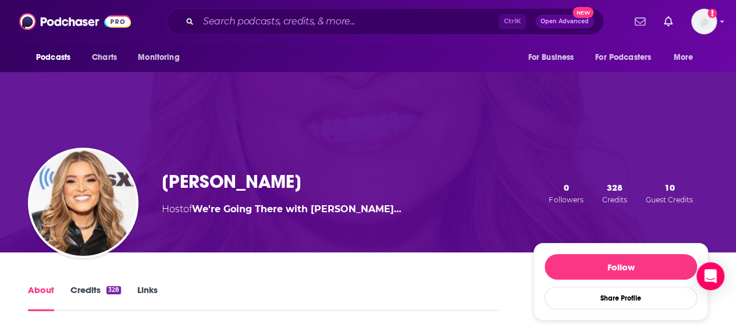
scroll to position [115, 0]
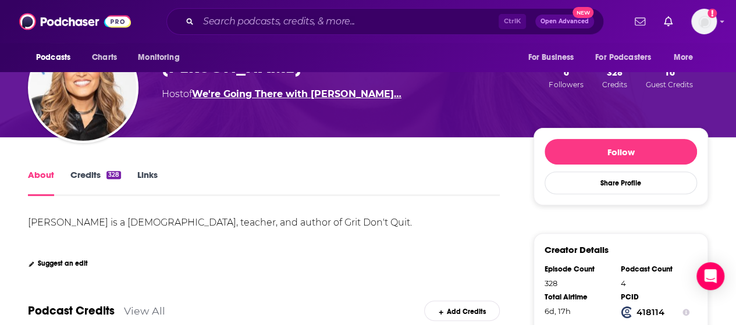
click at [296, 92] on link "We're Going There with Bianca…" at bounding box center [296, 93] width 209 height 11
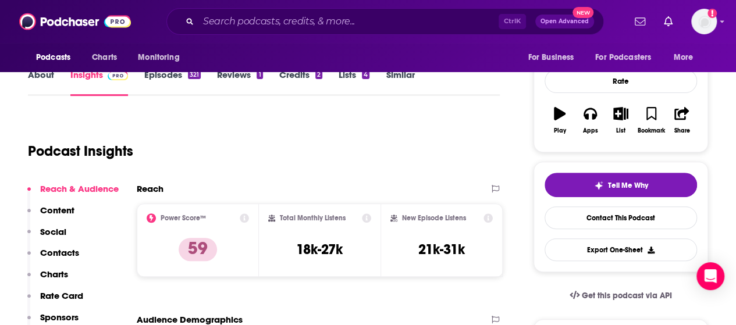
scroll to position [184, 0]
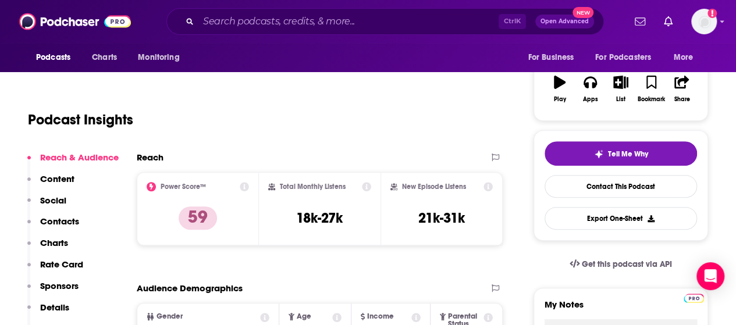
click at [67, 222] on p "Contacts" at bounding box center [59, 221] width 39 height 11
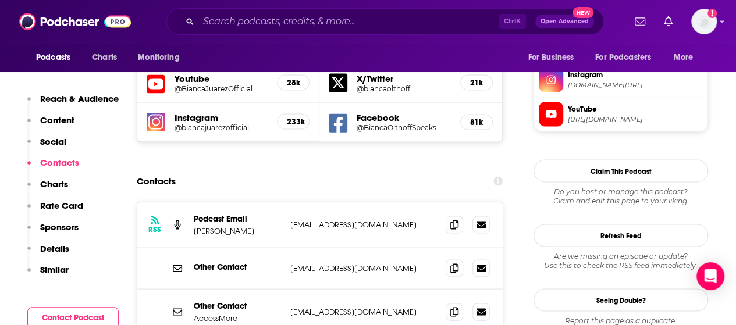
scroll to position [1063, 0]
click at [450, 215] on span at bounding box center [454, 223] width 17 height 17
click at [257, 17] on input "Search podcasts, credits, & more..." at bounding box center [348, 21] width 300 height 19
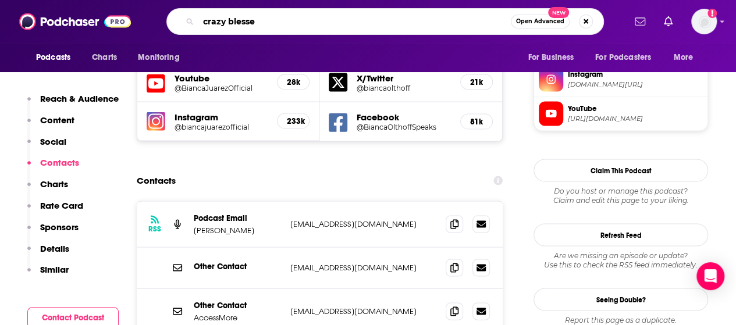
type input "crazy blessed"
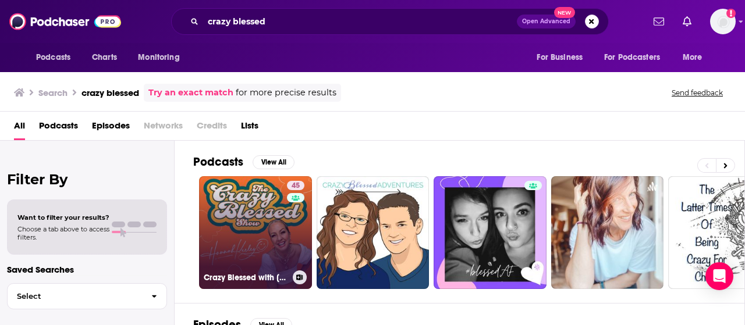
click at [268, 212] on link "45 Crazy Blessed with Hannah Keeley" at bounding box center [255, 232] width 113 height 113
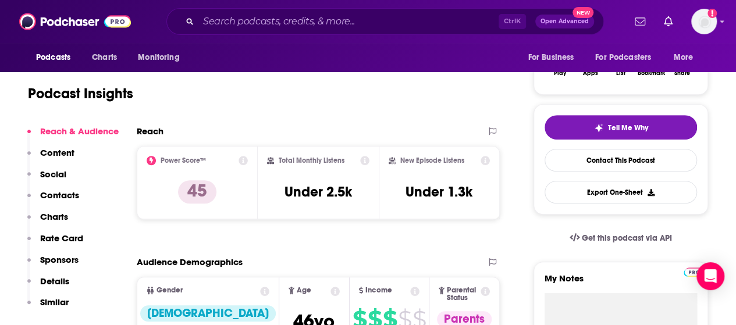
scroll to position [212, 0]
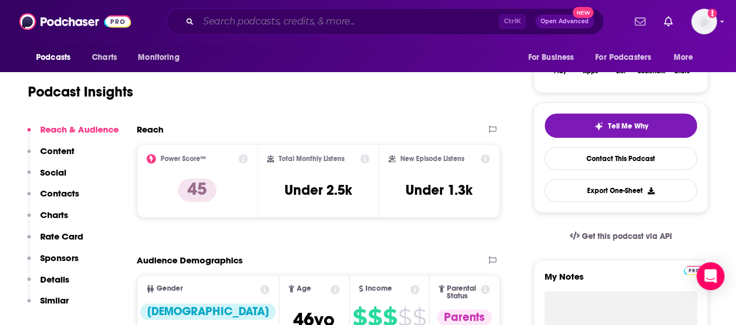
click at [303, 19] on input "Search podcasts, credits, & more..." at bounding box center [348, 21] width 300 height 19
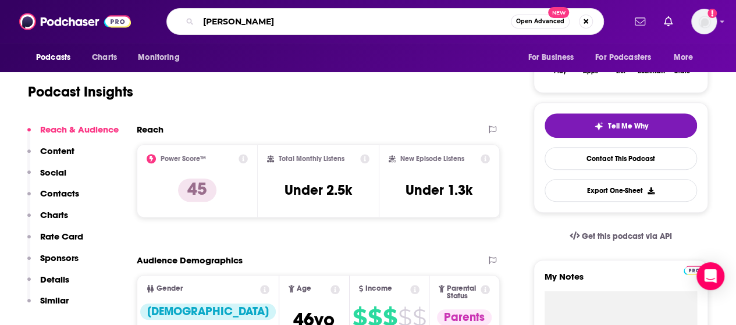
type input "michelle williams"
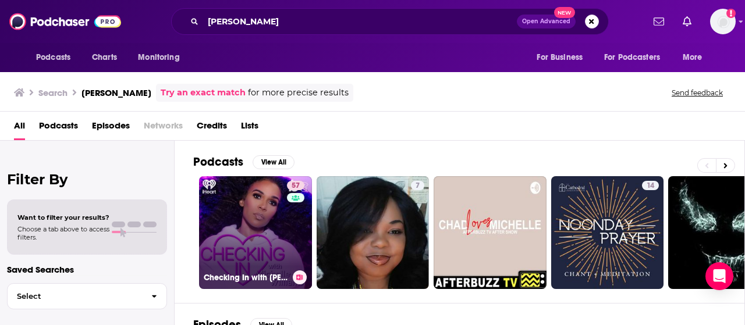
click at [262, 239] on link "57 Checking In with Michelle Williams" at bounding box center [255, 232] width 113 height 113
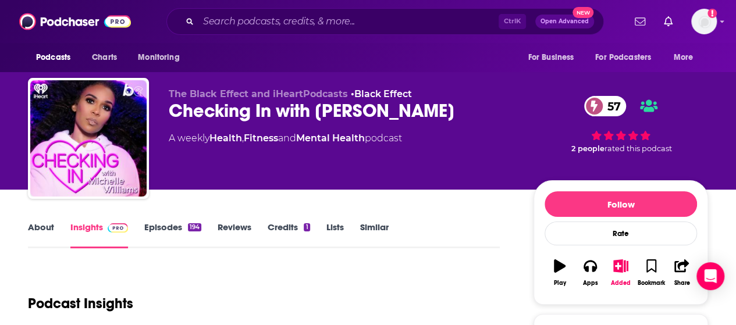
scroll to position [180, 0]
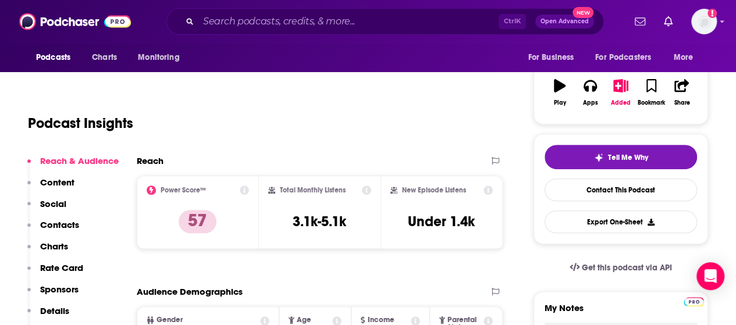
click at [48, 225] on p "Contacts" at bounding box center [59, 224] width 39 height 11
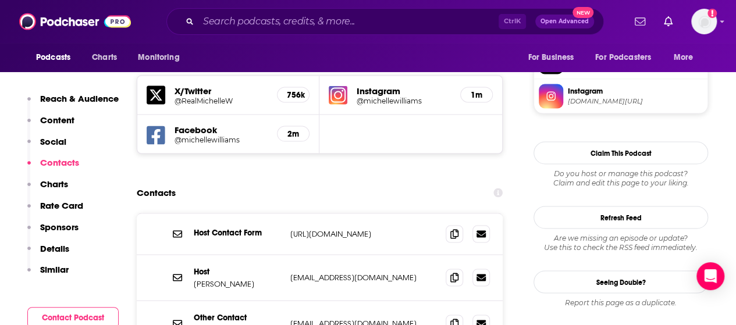
scroll to position [1094, 0]
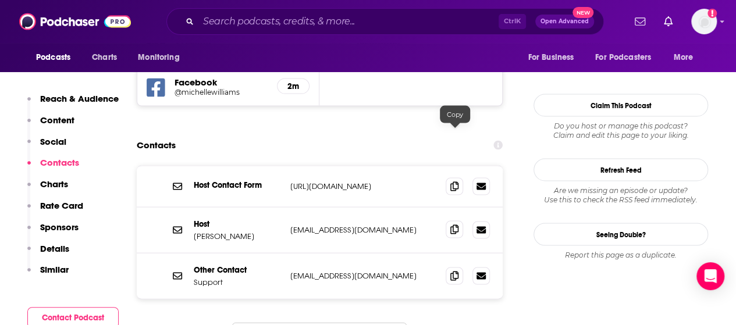
click at [456, 225] on icon at bounding box center [454, 229] width 8 height 9
click at [317, 18] on input "Search podcasts, credits, & more..." at bounding box center [348, 21] width 300 height 19
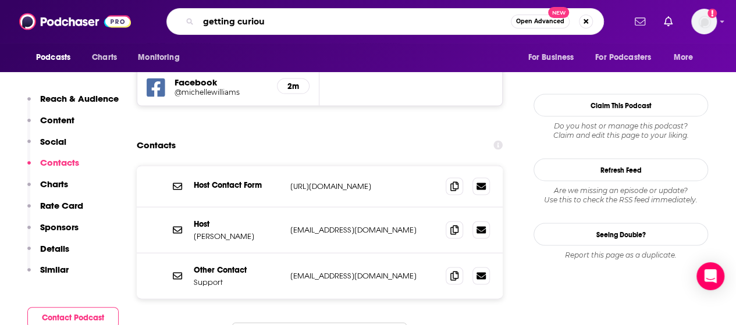
type input "getting curious"
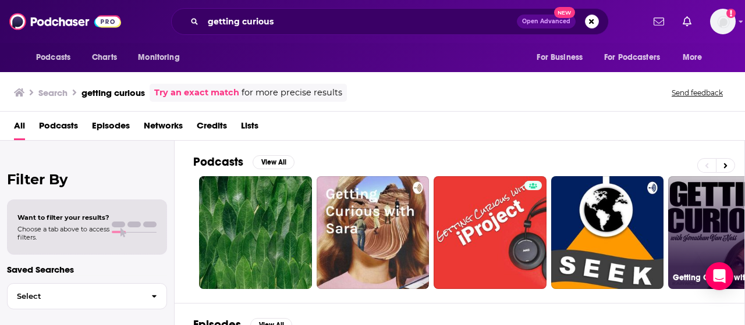
click at [714, 201] on link "Getting Curious with Jonathan Van Ness - Import" at bounding box center [724, 232] width 113 height 113
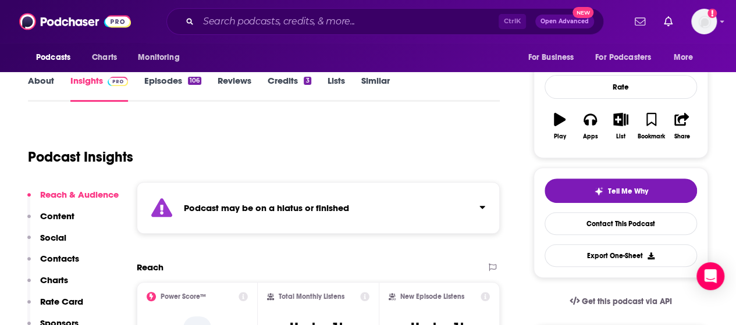
scroll to position [144, 0]
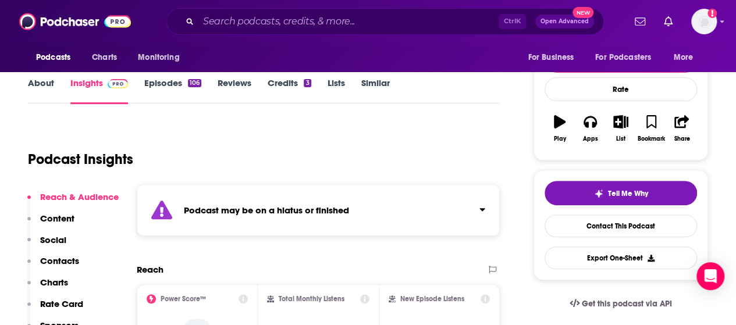
click at [178, 90] on link "Episodes 106" at bounding box center [172, 90] width 57 height 27
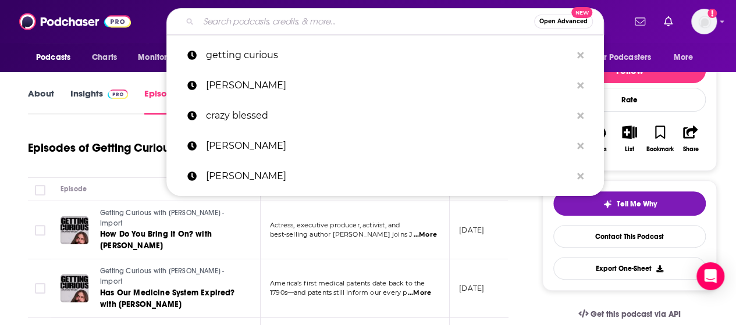
click at [304, 27] on input "Search podcasts, credits, & more..." at bounding box center [366, 21] width 336 height 19
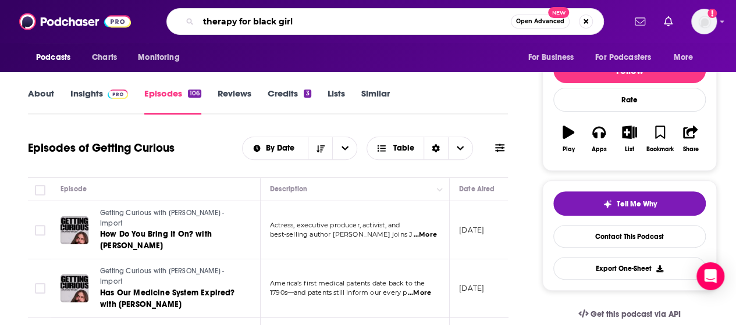
type input "therapy for black girls"
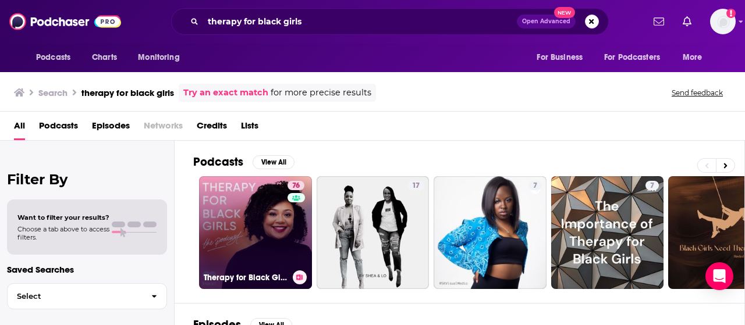
click at [264, 237] on link "76 Therapy for Black Girls" at bounding box center [255, 232] width 113 height 113
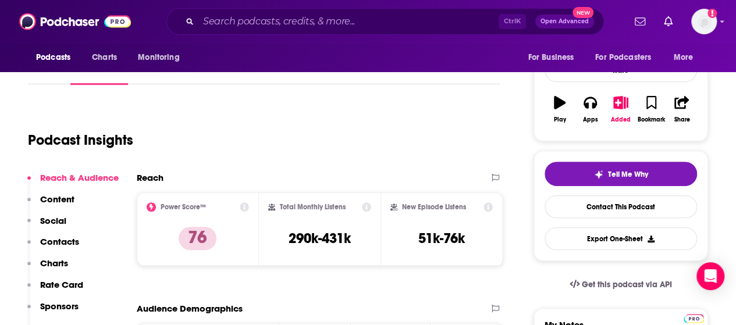
scroll to position [164, 0]
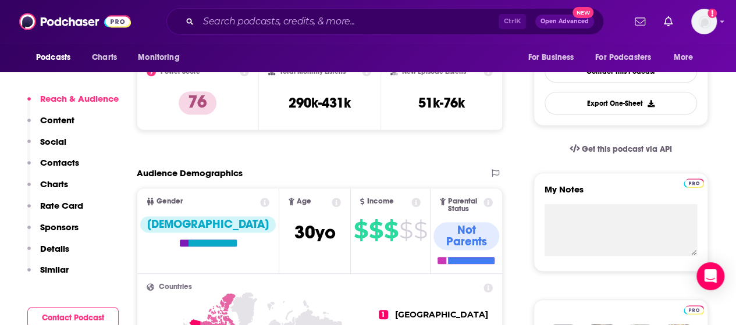
click at [64, 269] on p "Similar" at bounding box center [54, 269] width 29 height 11
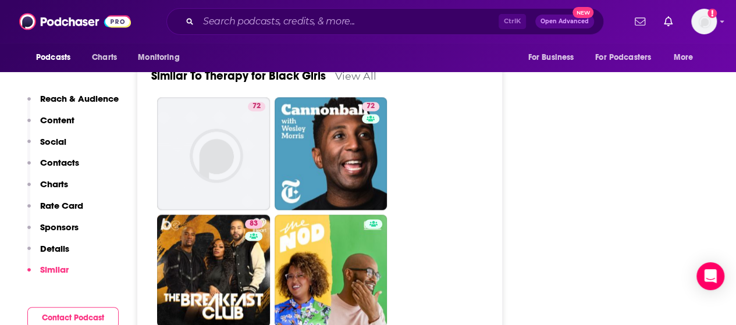
scroll to position [3042, 0]
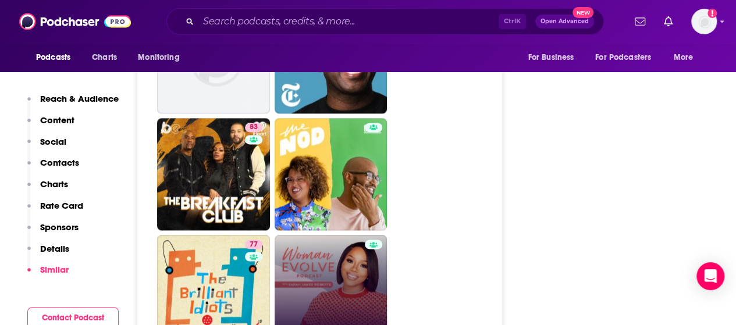
click at [333, 235] on link "Woman Evolve with Sarah Jakes Roberts" at bounding box center [331, 291] width 113 height 113
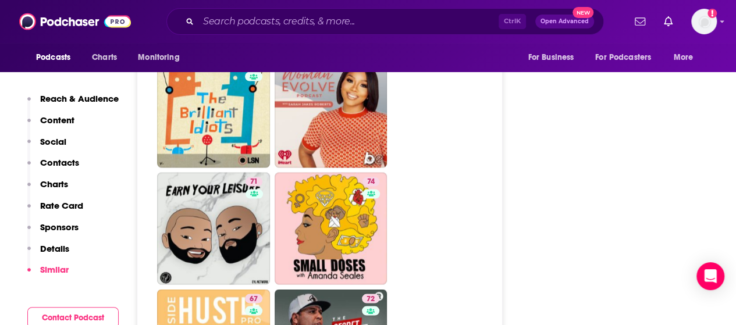
scroll to position [3222, 0]
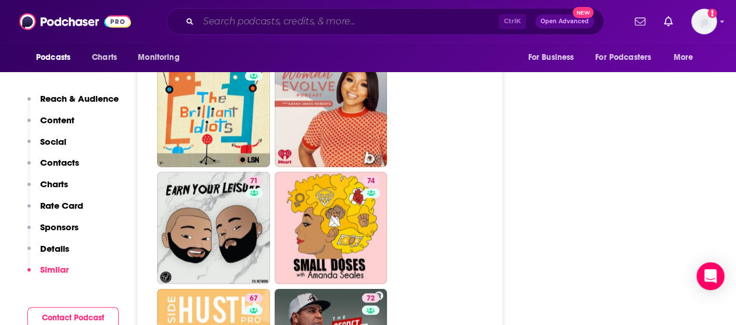
click at [323, 23] on input "Search podcasts, credits, & more..." at bounding box center [348, 21] width 300 height 19
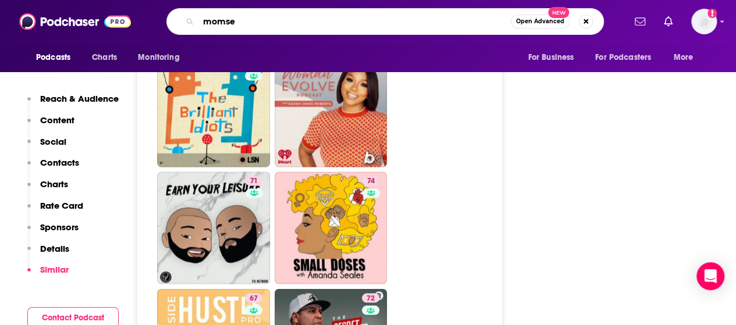
type input "momset"
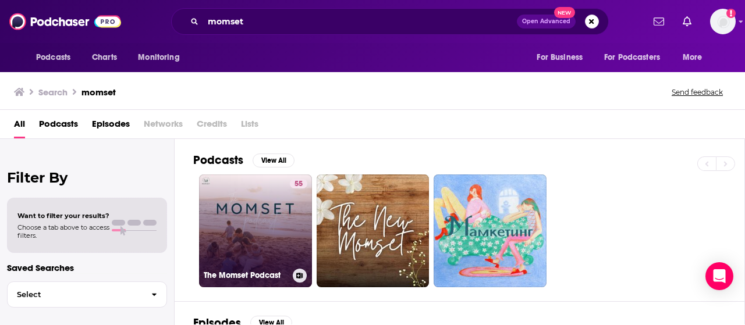
click at [269, 255] on link "55 The Momset Podcast" at bounding box center [255, 231] width 113 height 113
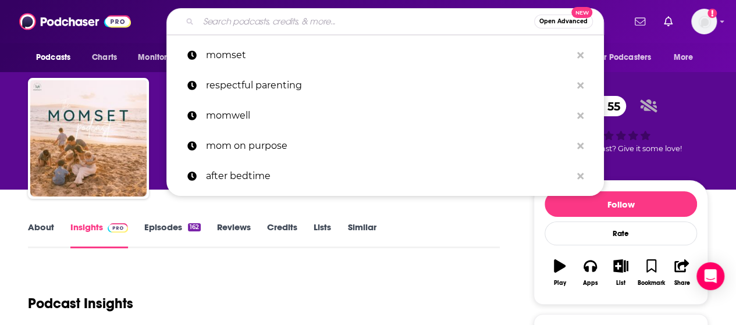
click at [294, 16] on input "Search podcasts, credits, & more..." at bounding box center [366, 21] width 336 height 19
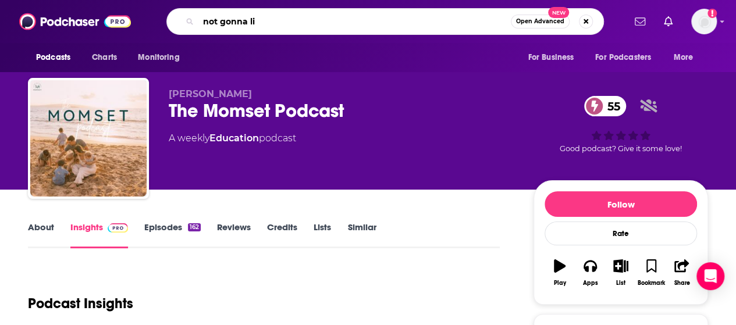
type input "not gonna lie"
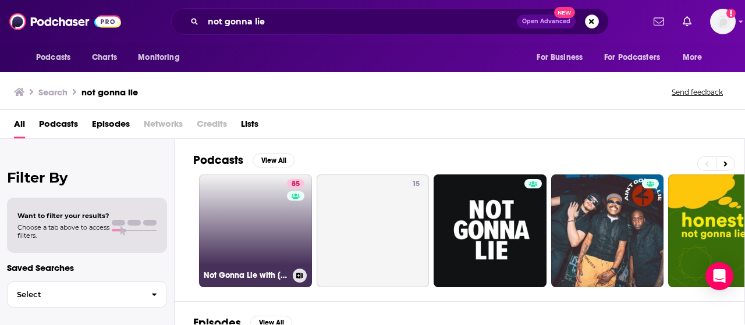
click at [209, 242] on link "85 Not Gonna Lie with Kylie Kelce" at bounding box center [255, 231] width 113 height 113
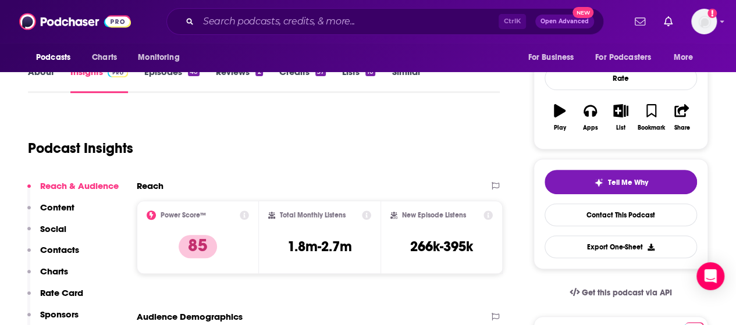
scroll to position [201, 0]
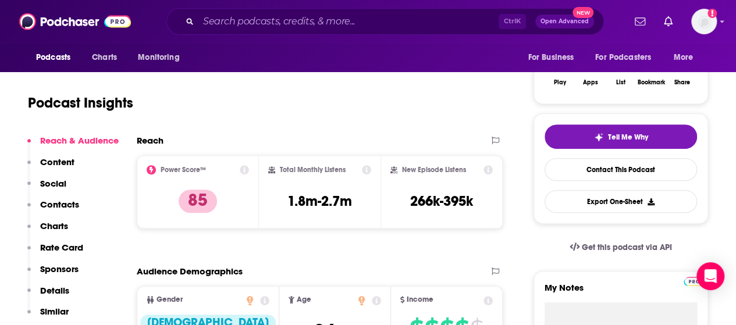
click at [64, 205] on p "Contacts" at bounding box center [59, 204] width 39 height 11
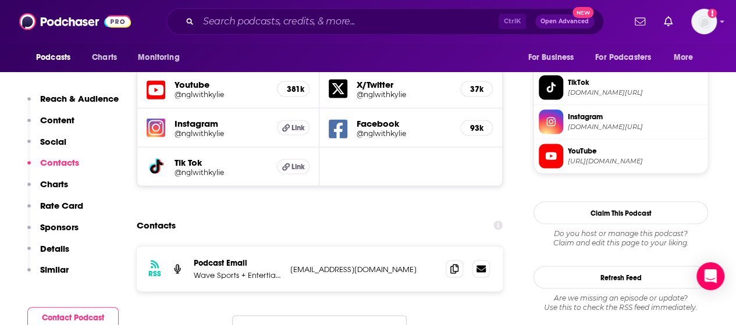
scroll to position [1044, 0]
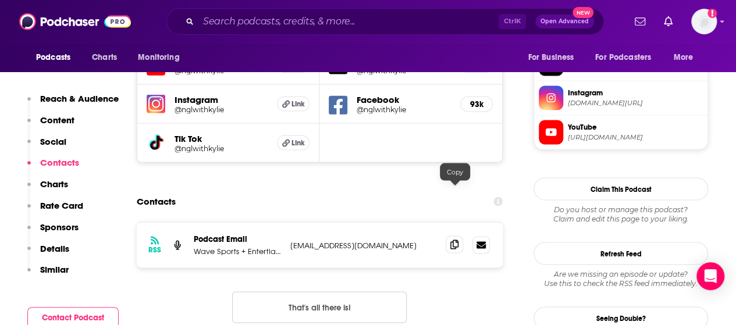
click at [456, 236] on span at bounding box center [454, 244] width 17 height 17
click at [54, 266] on p "Similar" at bounding box center [54, 269] width 29 height 11
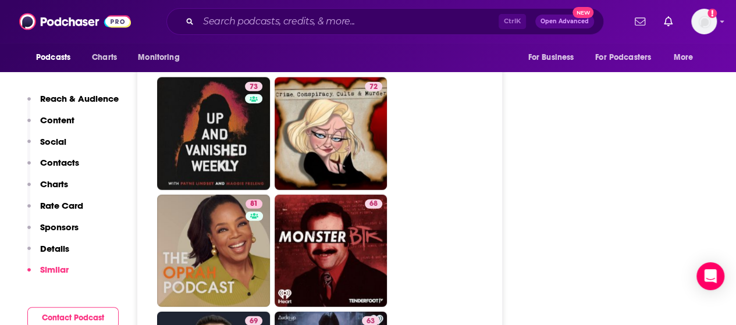
scroll to position [3636, 0]
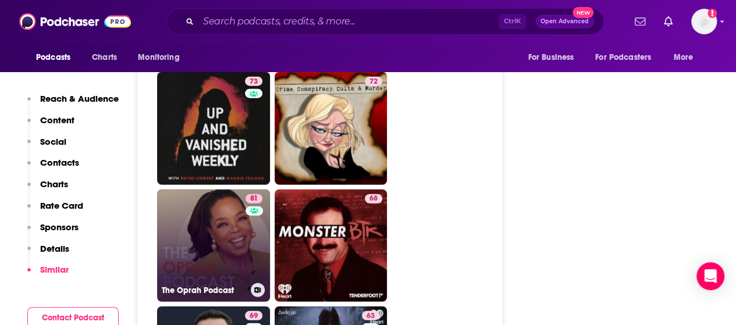
click at [227, 192] on link "81 The Oprah Podcast" at bounding box center [213, 246] width 113 height 113
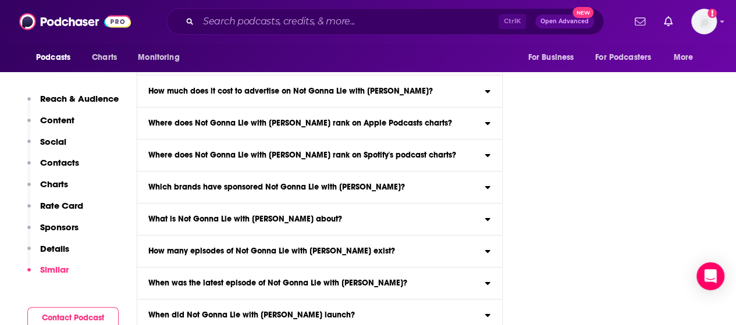
scroll to position [6327, 0]
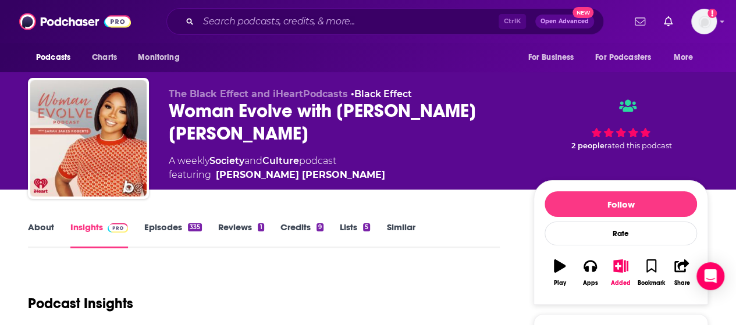
click at [284, 226] on link "Credits 9" at bounding box center [301, 235] width 43 height 27
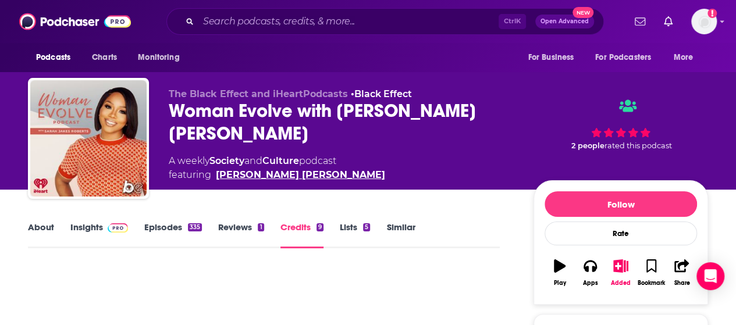
click at [259, 172] on link "[PERSON_NAME] [PERSON_NAME]" at bounding box center [300, 175] width 169 height 14
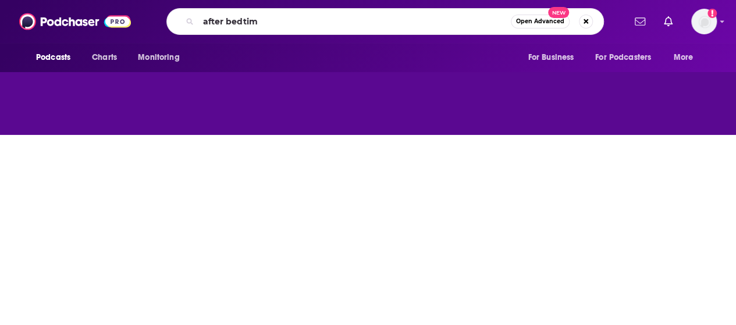
type input "after bedtime"
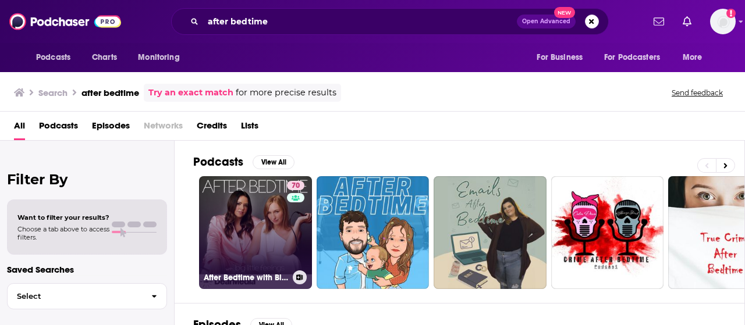
click at [265, 245] on link "70 After Bedtime with Big Little Feelings" at bounding box center [255, 232] width 113 height 113
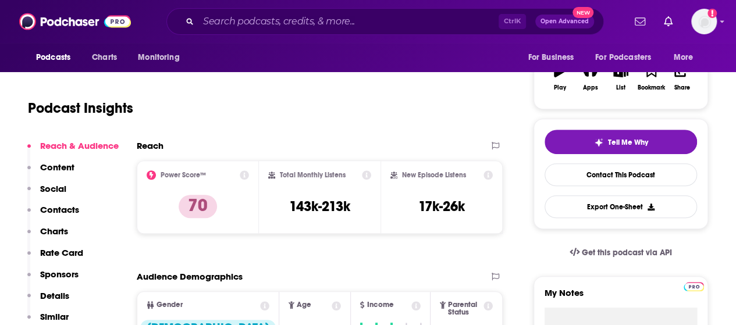
click at [59, 208] on p "Contacts" at bounding box center [59, 209] width 39 height 11
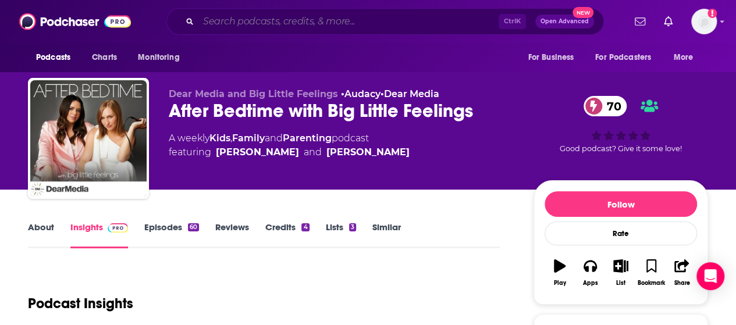
click at [338, 15] on input "Search podcasts, credits, & more..." at bounding box center [348, 21] width 300 height 19
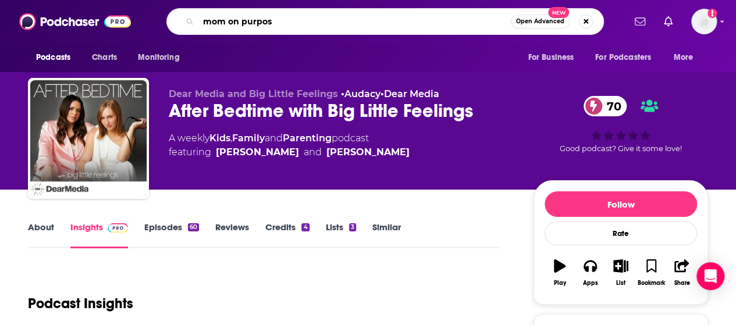
type input "mom on purpose"
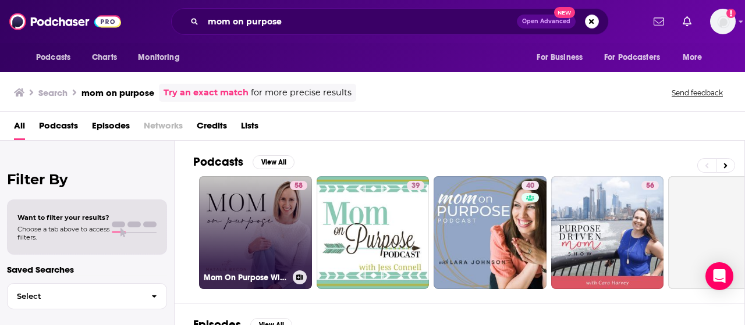
click at [255, 254] on link "58 Mom On Purpose With Natalie Bacon" at bounding box center [255, 232] width 113 height 113
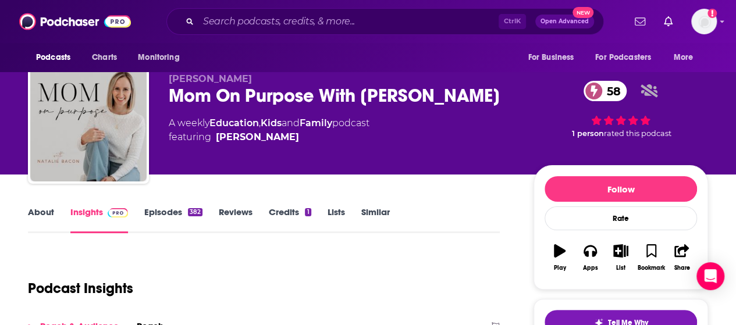
scroll to position [217, 0]
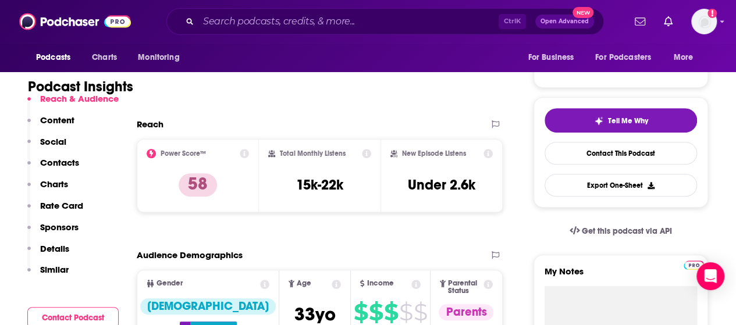
click at [67, 166] on p "Contacts" at bounding box center [59, 162] width 39 height 11
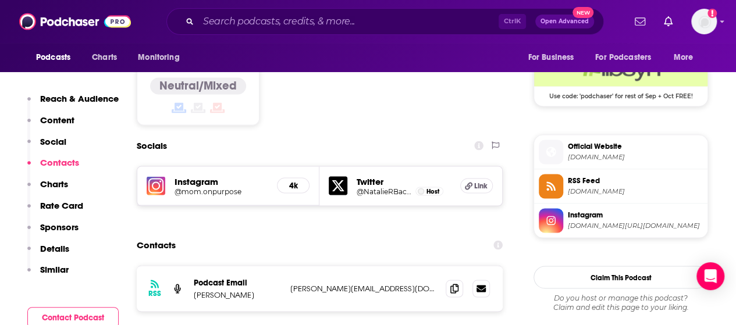
scroll to position [960, 0]
click at [459, 279] on span at bounding box center [454, 287] width 17 height 17
click at [298, 29] on input "Search podcasts, credits, & more..." at bounding box center [348, 21] width 300 height 19
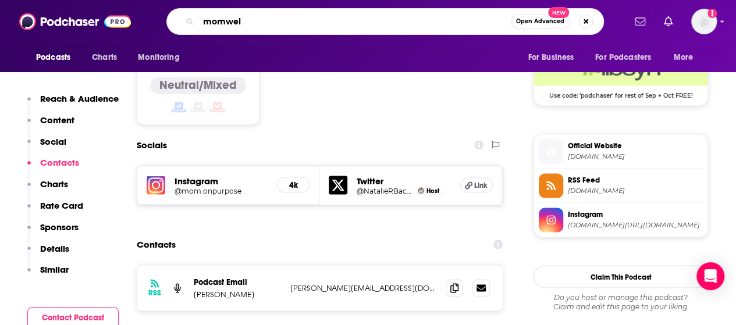
type input "momwell"
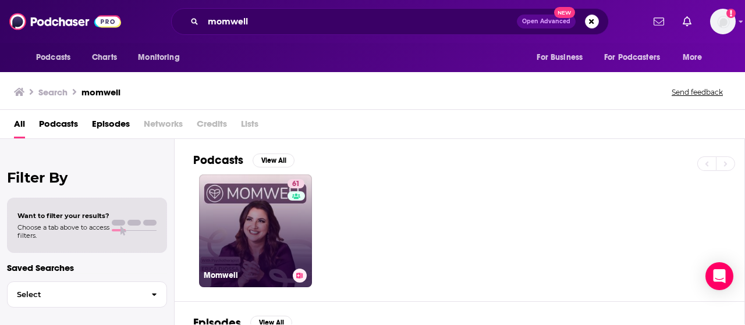
click at [242, 254] on link "61 Momwell" at bounding box center [255, 231] width 113 height 113
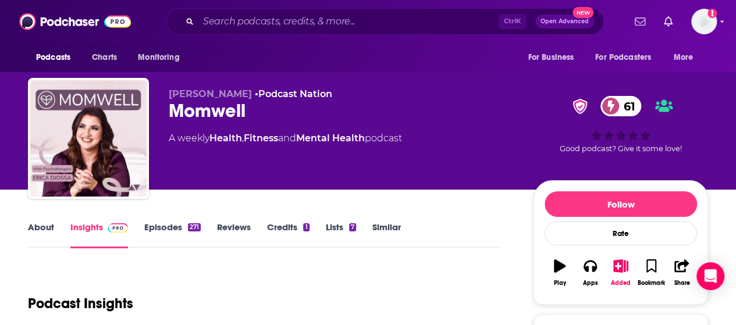
click at [175, 226] on link "Episodes 271" at bounding box center [172, 235] width 56 height 27
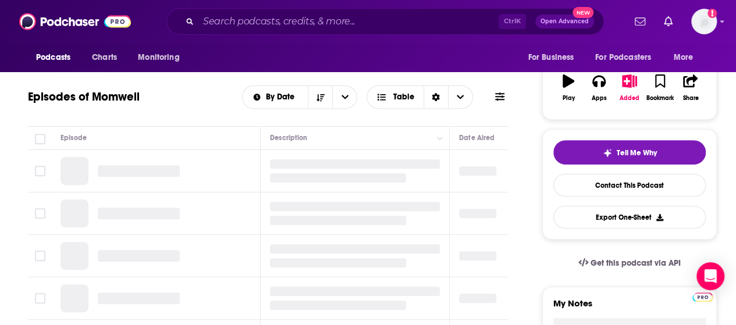
scroll to position [186, 0]
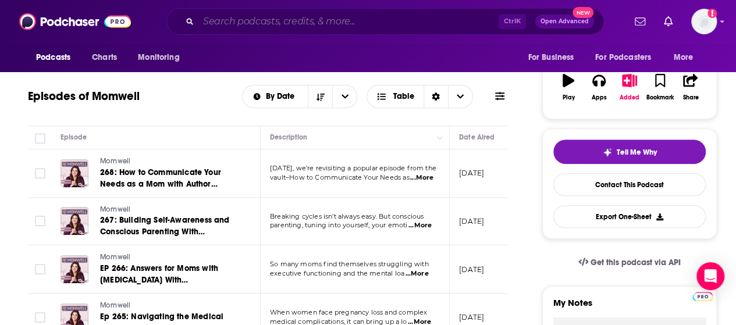
click at [297, 26] on input "Search podcasts, credits, & more..." at bounding box center [348, 21] width 300 height 19
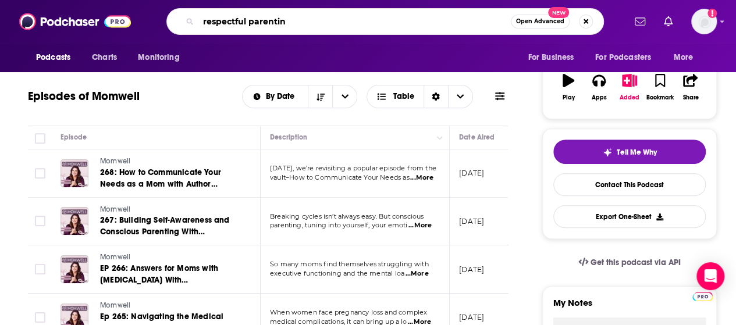
type input "respectful parenting"
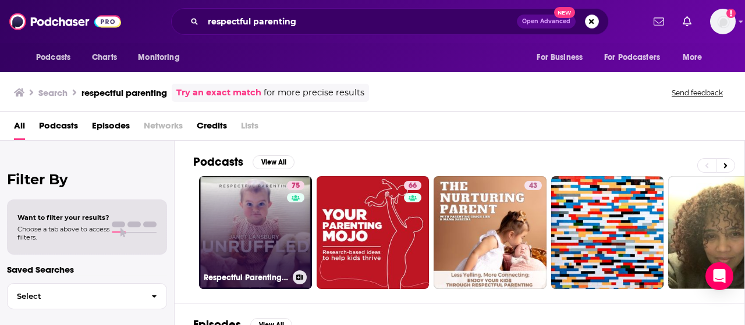
click at [261, 227] on link "75 Respectful Parenting: Janet Lansbury Unruffled" at bounding box center [255, 232] width 113 height 113
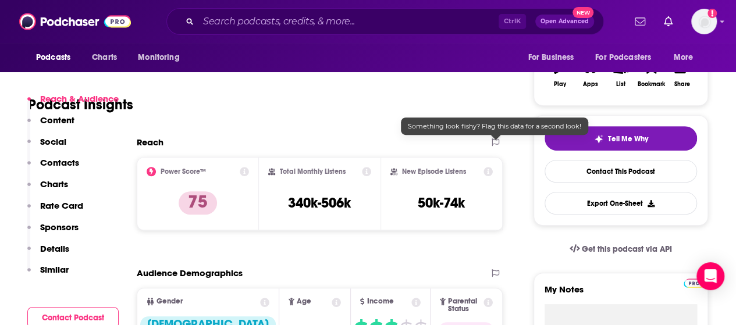
scroll to position [342, 0]
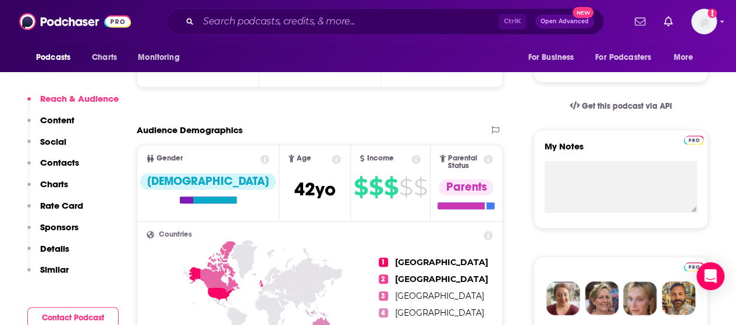
click at [61, 161] on p "Contacts" at bounding box center [59, 162] width 39 height 11
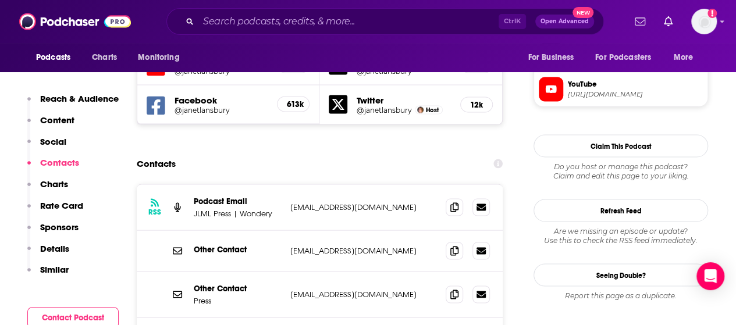
scroll to position [1050, 0]
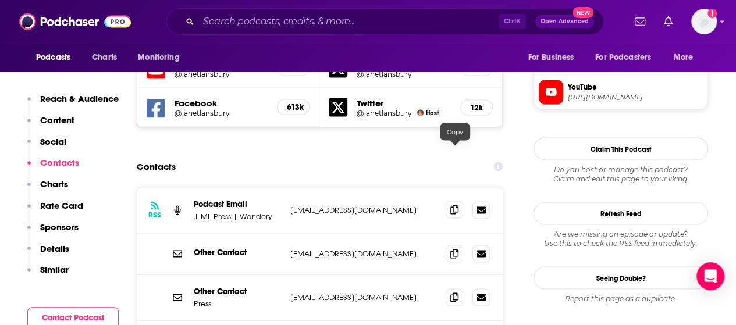
click at [456, 205] on icon at bounding box center [454, 209] width 8 height 9
click at [66, 271] on p "Similar" at bounding box center [54, 269] width 29 height 11
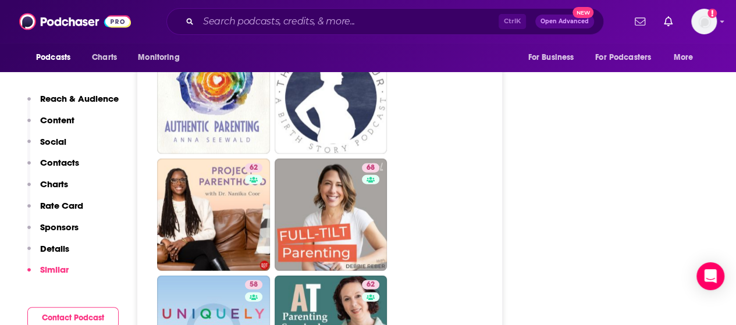
scroll to position [3469, 0]
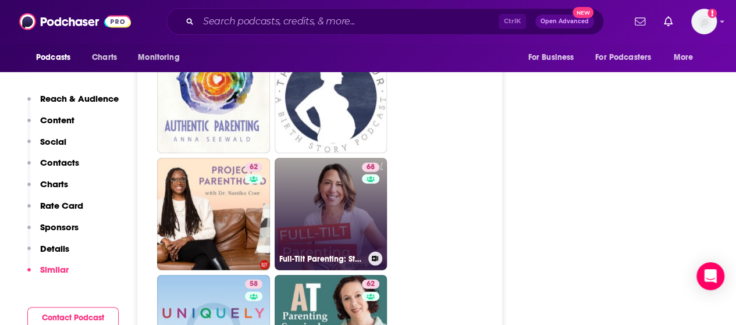
click at [306, 158] on link "68 Full-Tilt Parenting: Strategies, Insights, and Connection for Parents Raisin…" at bounding box center [331, 214] width 113 height 113
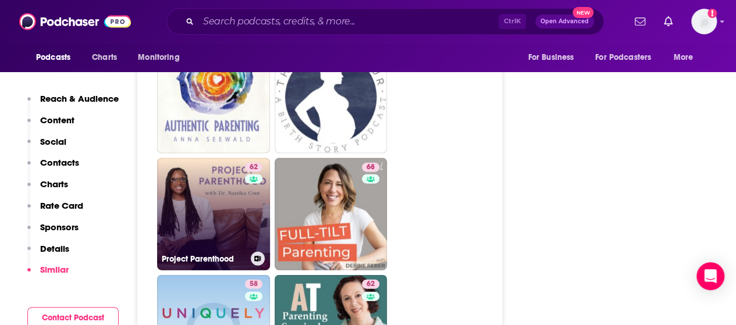
click at [186, 158] on link "62 Project Parenthood" at bounding box center [213, 214] width 113 height 113
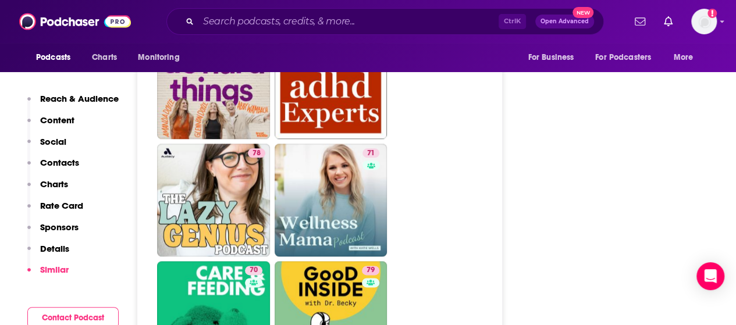
scroll to position [2670, 0]
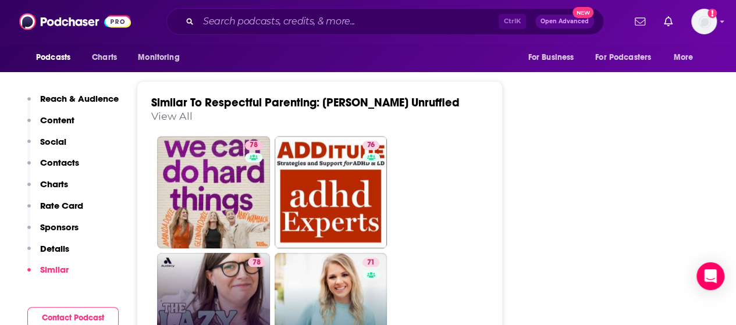
click at [208, 253] on link "78 The Lazy Genius Podcast" at bounding box center [213, 309] width 113 height 113
type input "https://www.podchaser.com/podcasts/the-lazy-genius-podcast-94734"
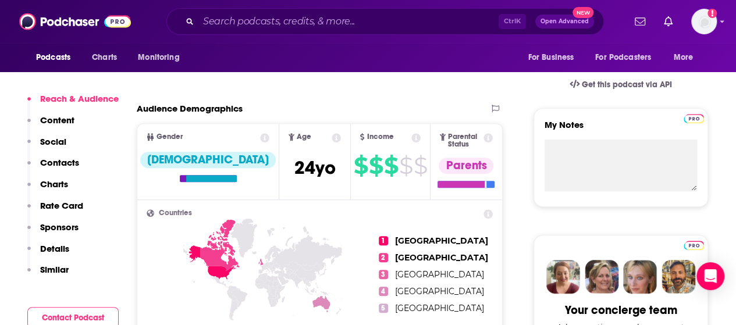
scroll to position [367, 0]
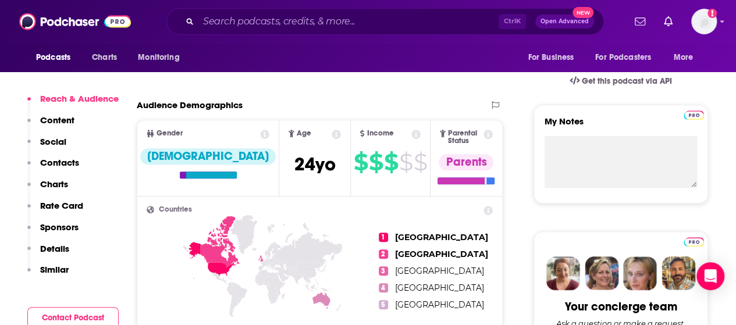
click at [71, 166] on p "Contacts" at bounding box center [59, 162] width 39 height 11
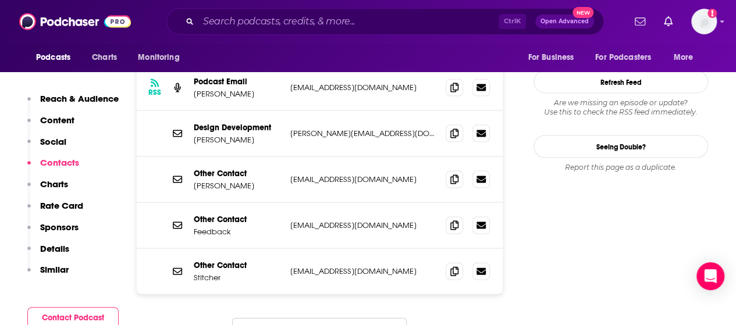
scroll to position [1148, 0]
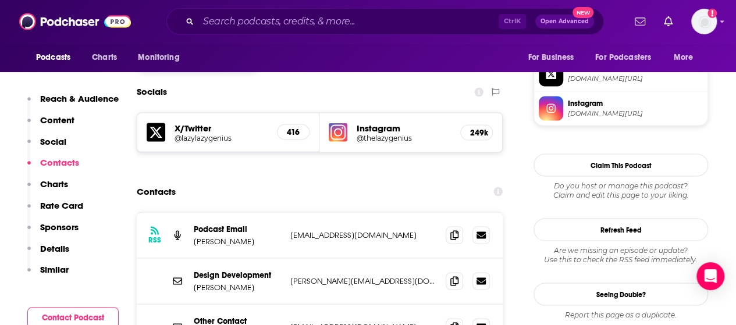
scroll to position [1000, 0]
click at [454, 225] on span at bounding box center [454, 233] width 17 height 17
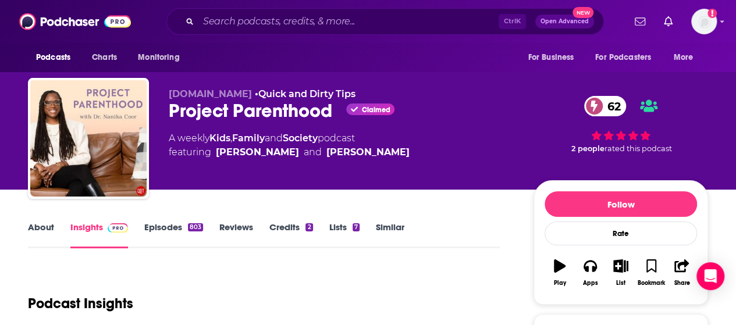
click at [45, 225] on link "About" at bounding box center [41, 235] width 26 height 27
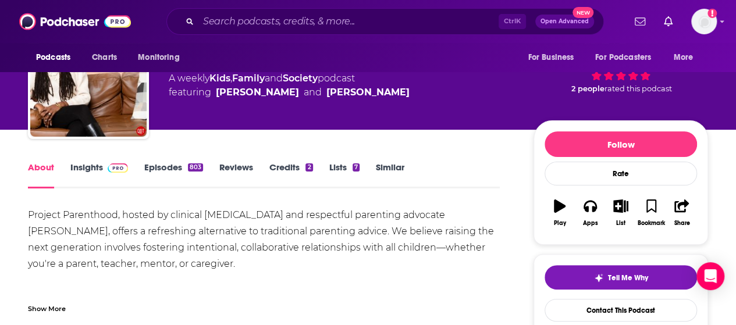
scroll to position [61, 0]
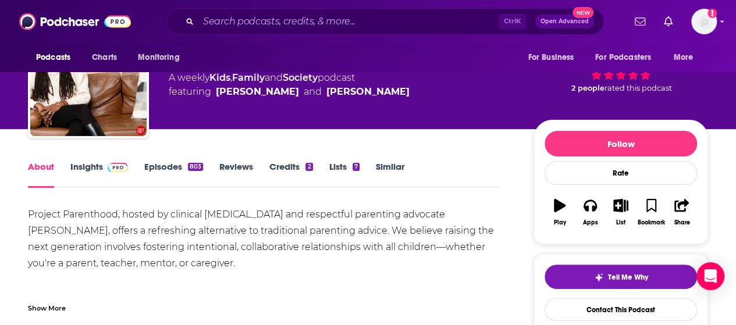
click at [89, 166] on link "Insights" at bounding box center [99, 174] width 58 height 27
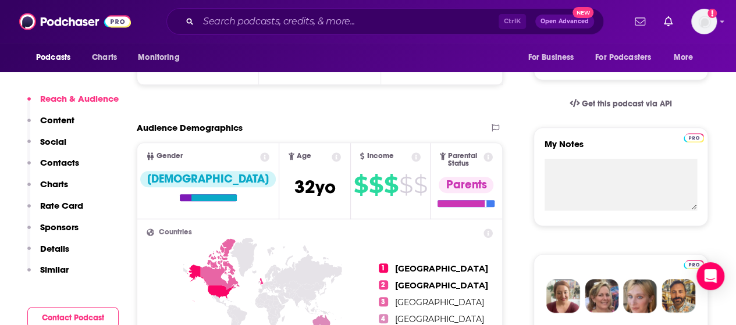
scroll to position [345, 0]
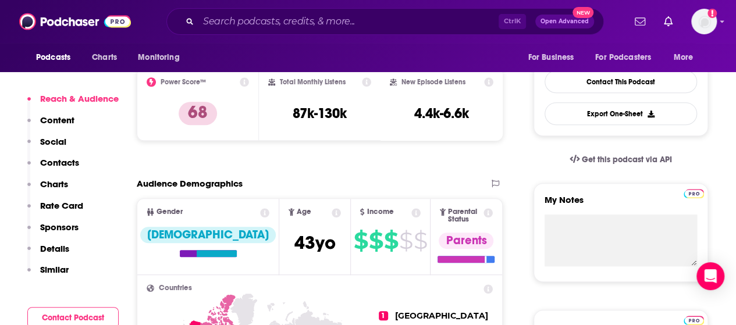
scroll to position [289, 0]
click at [57, 160] on p "Contacts" at bounding box center [59, 162] width 39 height 11
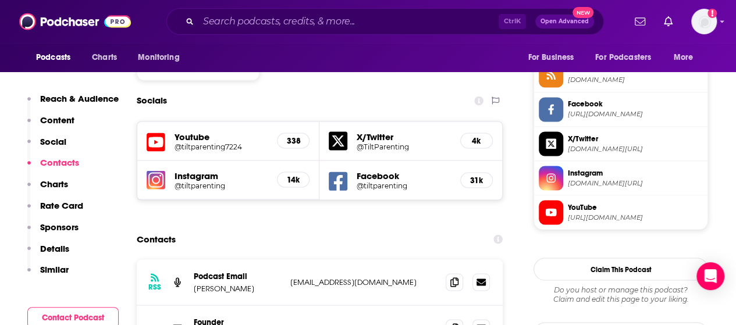
scroll to position [971, 0]
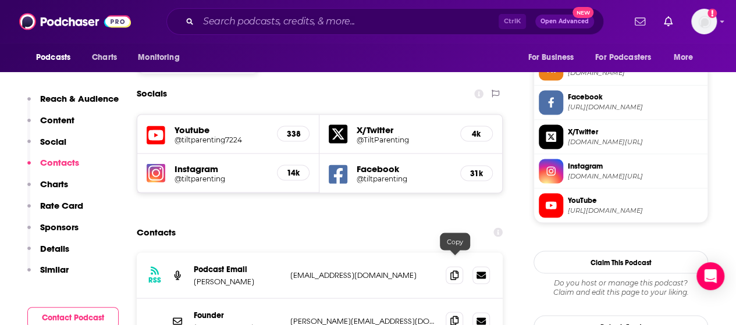
click at [456, 312] on span at bounding box center [454, 320] width 17 height 17
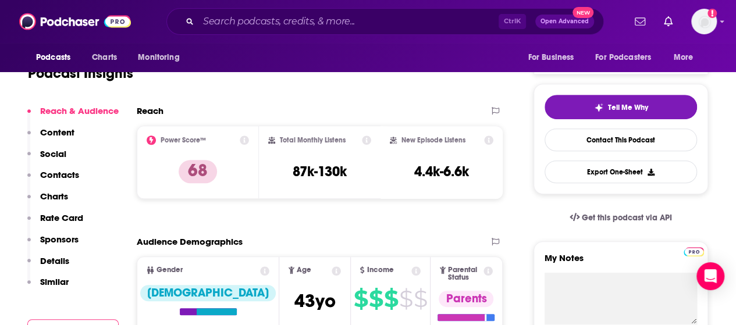
scroll to position [0, 0]
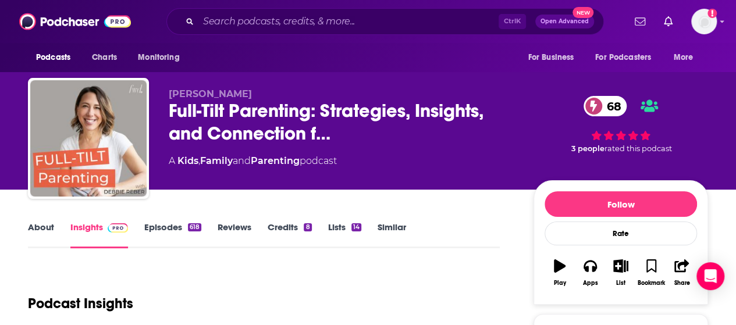
click at [40, 234] on link "About" at bounding box center [41, 235] width 26 height 27
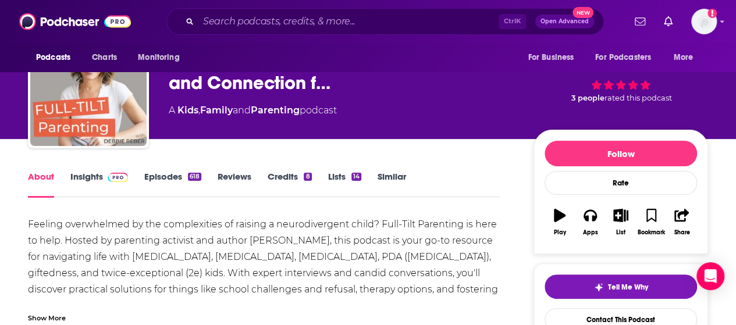
scroll to position [53, 0]
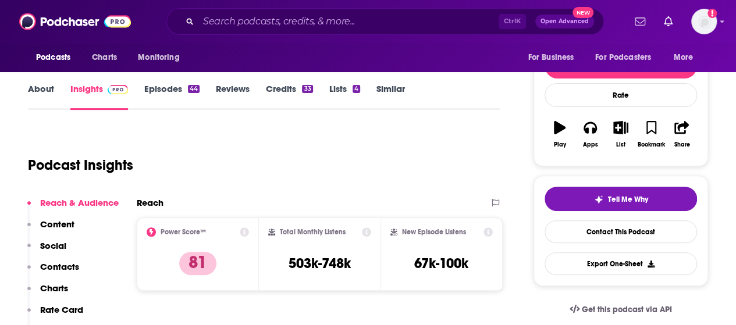
scroll to position [173, 0]
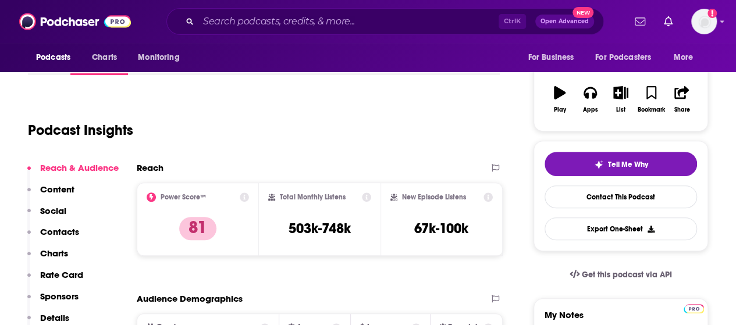
click at [57, 229] on p "Contacts" at bounding box center [59, 231] width 39 height 11
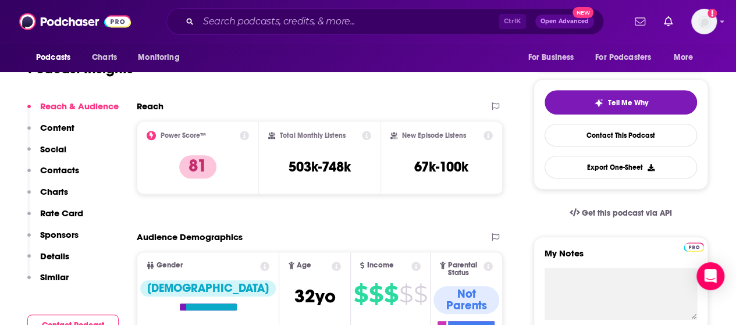
scroll to position [0, 0]
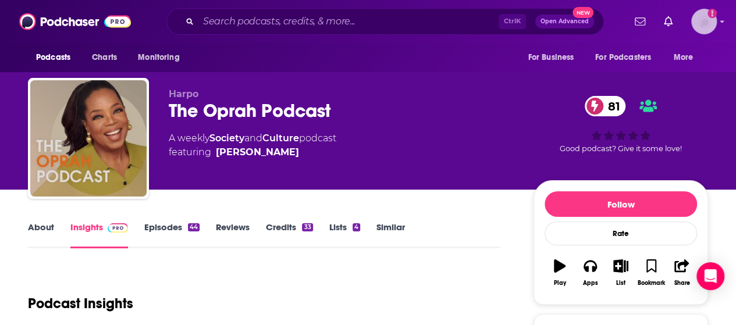
click at [717, 23] on img "Logged in as sVanCleve" at bounding box center [704, 22] width 26 height 26
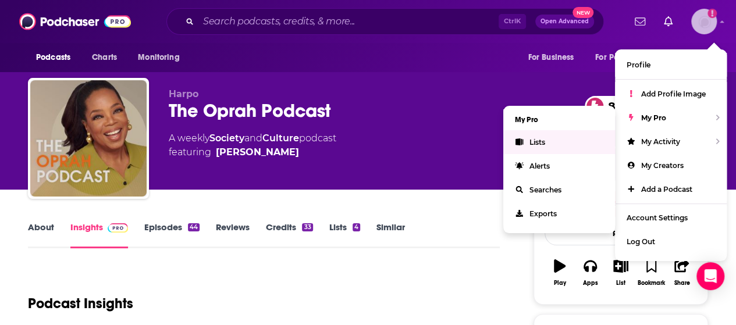
click at [561, 138] on link "Lists" at bounding box center [559, 142] width 112 height 24
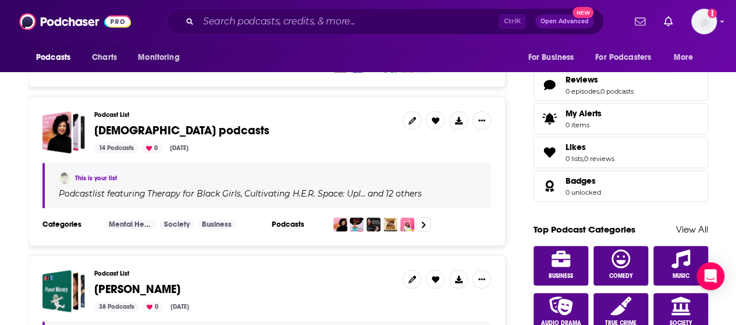
scroll to position [476, 0]
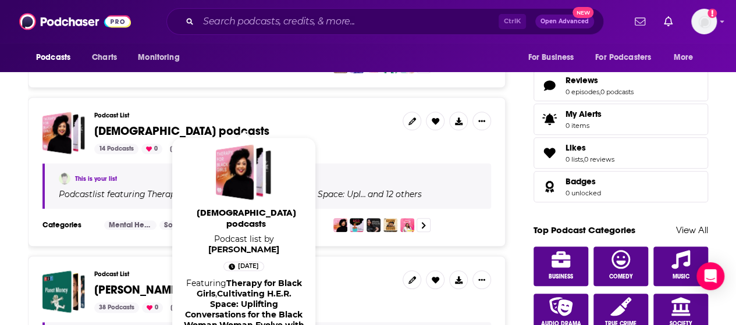
click at [214, 124] on span "[DEMOGRAPHIC_DATA] podcasts" at bounding box center [181, 131] width 175 height 15
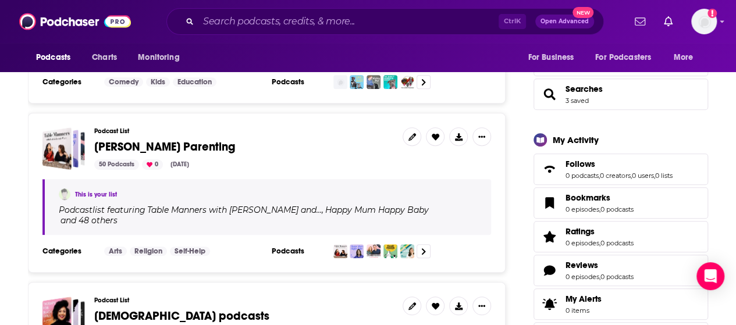
scroll to position [290, 0]
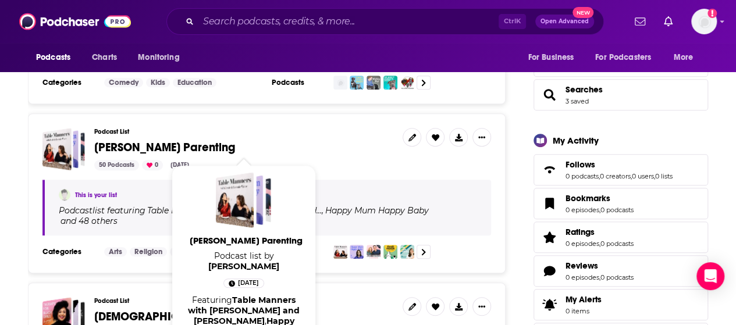
click at [159, 147] on span "[PERSON_NAME] Parenting" at bounding box center [164, 147] width 141 height 15
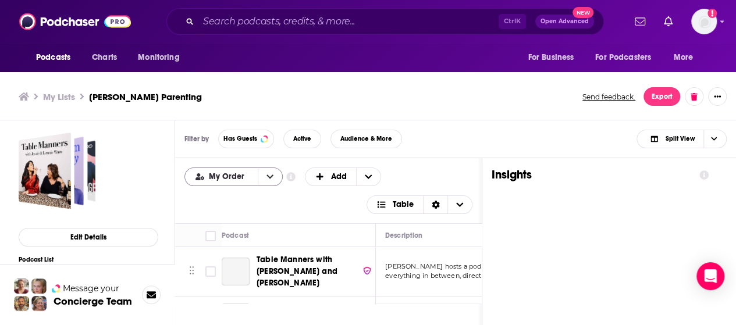
click at [272, 177] on button "open menu" at bounding box center [270, 176] width 24 height 17
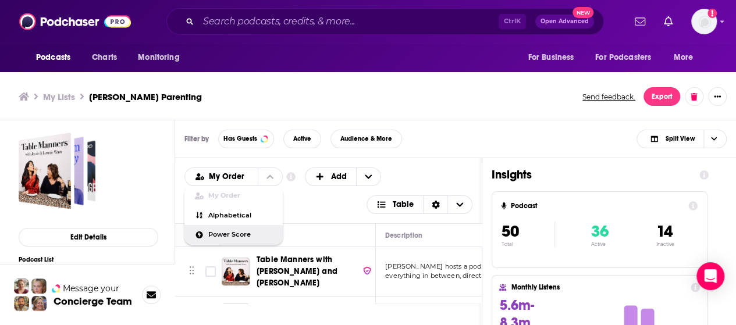
click at [227, 236] on span "Power Score" at bounding box center [240, 235] width 65 height 6
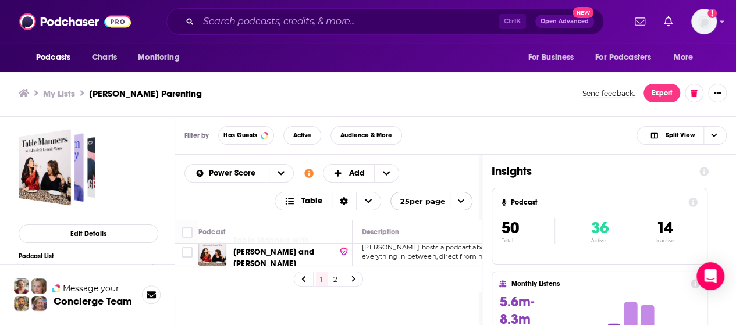
scroll to position [60, 0]
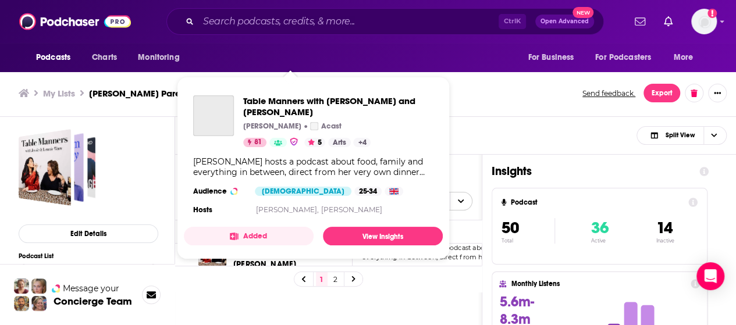
click at [285, 249] on span "Table Manners with [PERSON_NAME] and [PERSON_NAME] [PERSON_NAME] Acast 81 5 Art…" at bounding box center [313, 168] width 273 height 197
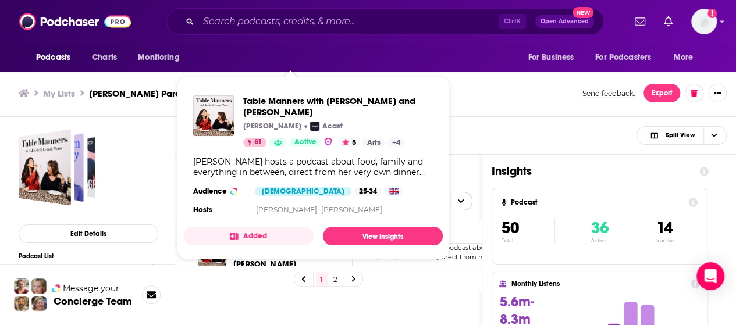
click at [314, 98] on span "Table Manners with [PERSON_NAME] and [PERSON_NAME]" at bounding box center [338, 106] width 190 height 22
click at [485, 95] on ul "My Lists [PERSON_NAME] Parenting" at bounding box center [294, 93] width 551 height 11
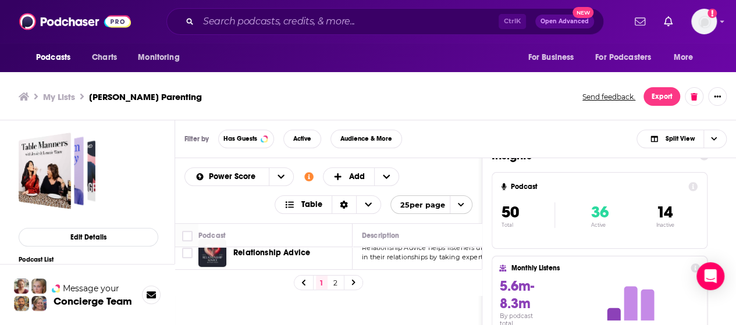
scroll to position [3, 0]
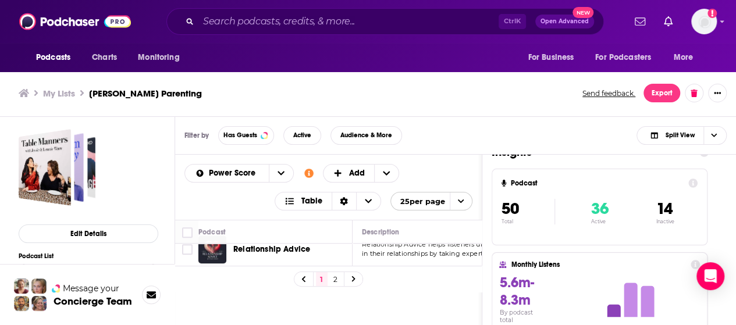
click at [465, 203] on icon "open menu" at bounding box center [461, 202] width 8 height 8
click at [465, 203] on icon "close menu" at bounding box center [461, 202] width 8 height 8
click at [325, 206] on span "Table" at bounding box center [303, 201] width 56 height 20
click at [321, 217] on span "Card" at bounding box center [335, 220] width 73 height 6
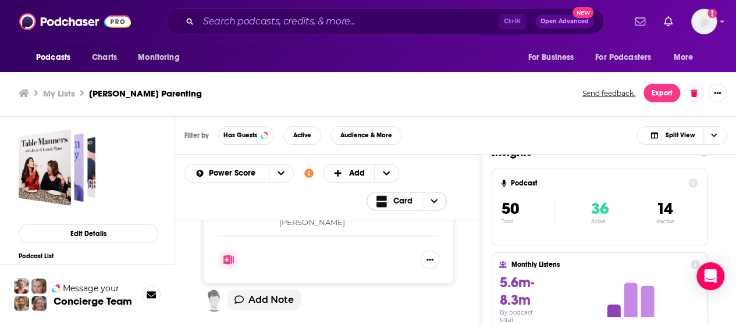
scroll to position [3612, 0]
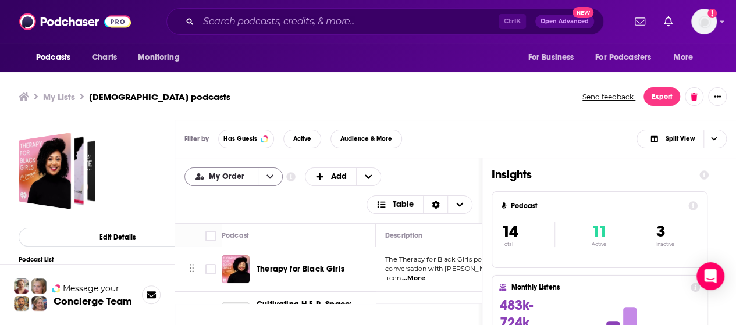
click at [265, 172] on button "open menu" at bounding box center [270, 176] width 24 height 17
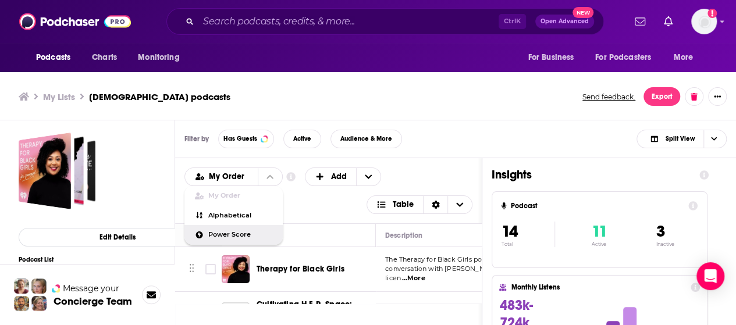
click at [223, 234] on span "Power Score" at bounding box center [240, 235] width 65 height 6
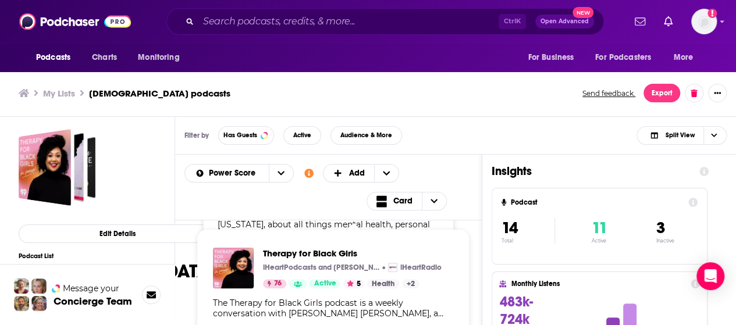
scroll to position [85, 0]
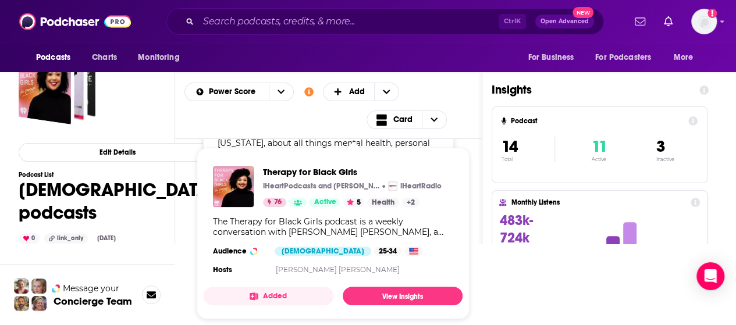
click at [481, 183] on div "Therapy for Black Girls iHeartPodcasts and [PERSON_NAME] [PERSON_NAME], Ph.D. i…" at bounding box center [328, 220] width 307 height 163
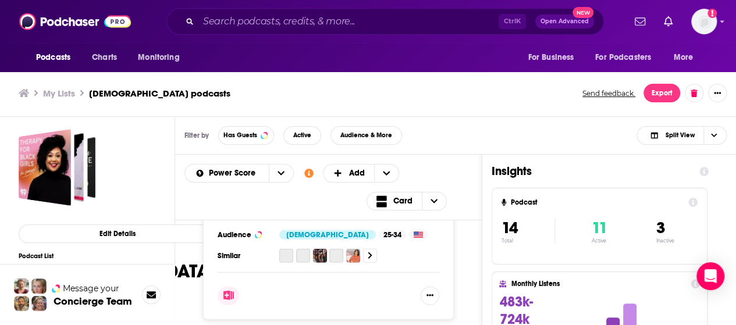
scroll to position [1674, 0]
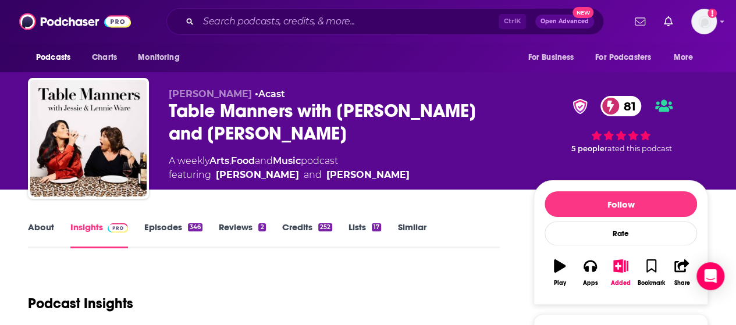
scroll to position [63, 0]
